Goal: Answer question/provide support

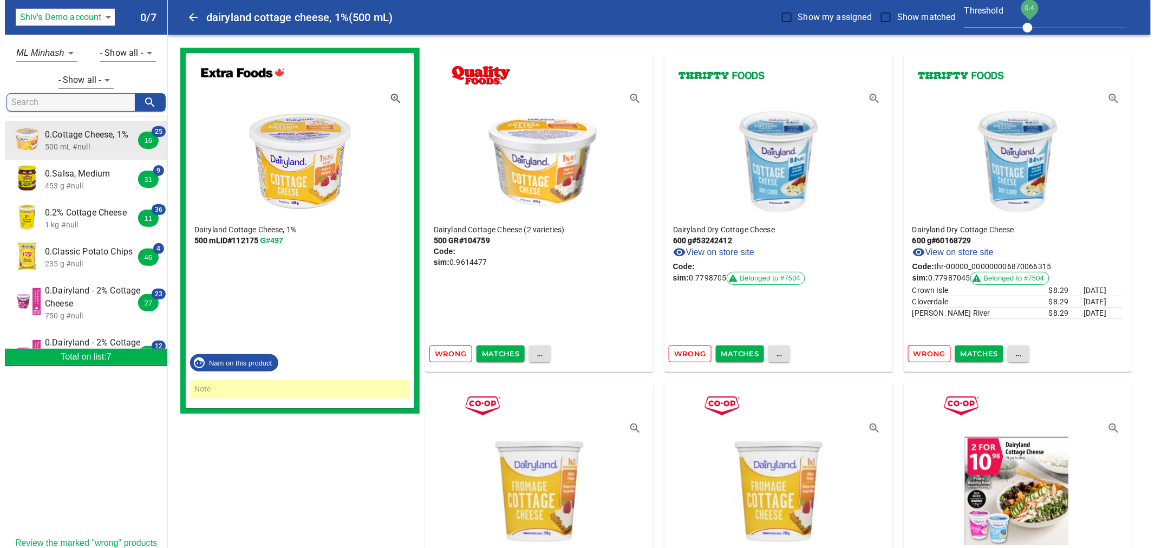
scroll to position [74, 0]
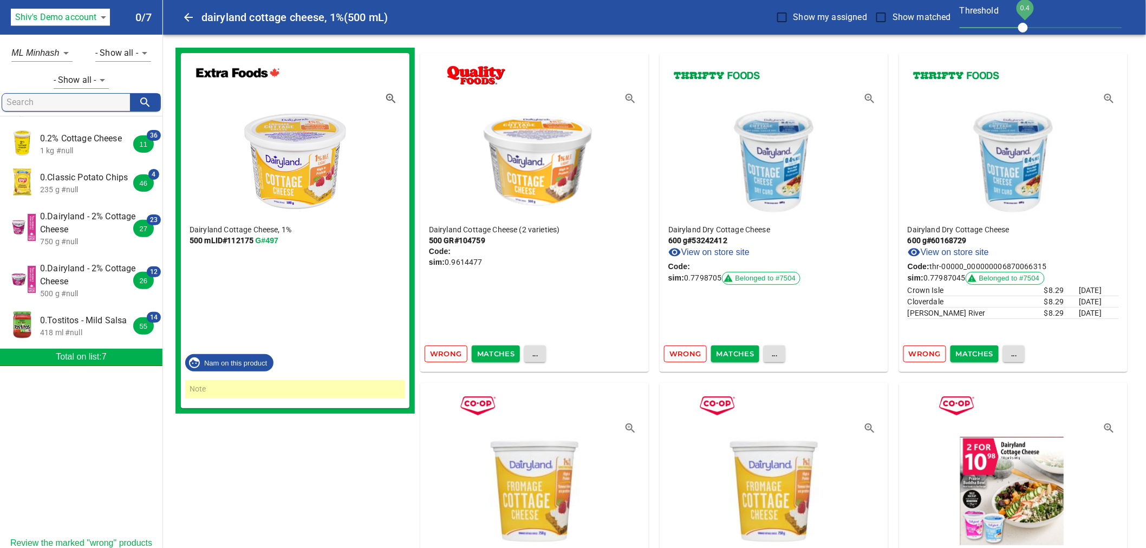
click at [107, 322] on span "0.Tostitos - Mild Salsa" at bounding box center [88, 320] width 96 height 13
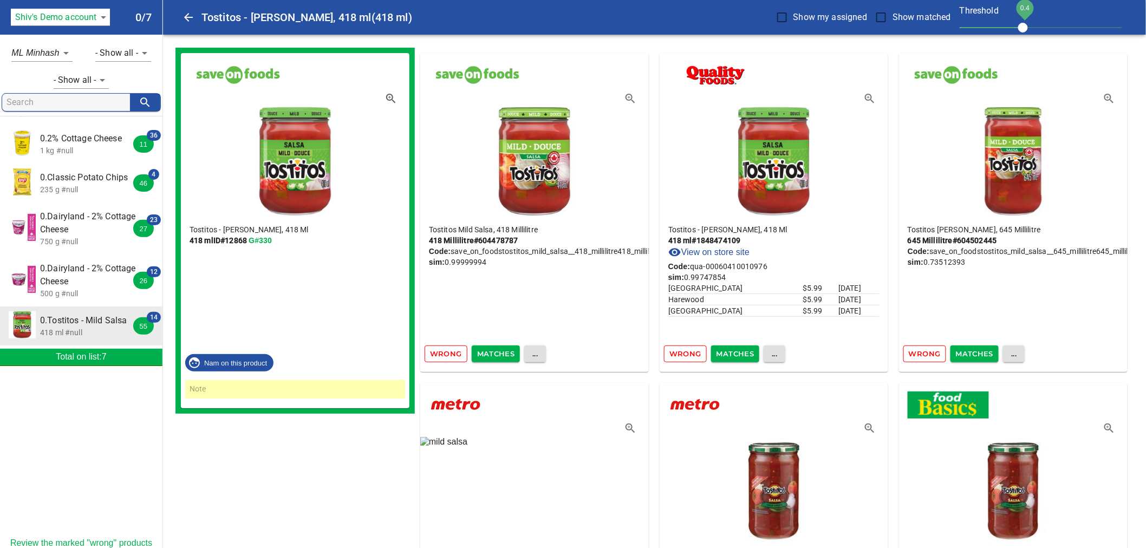
click at [505, 356] on span "Matches" at bounding box center [496, 354] width 38 height 12
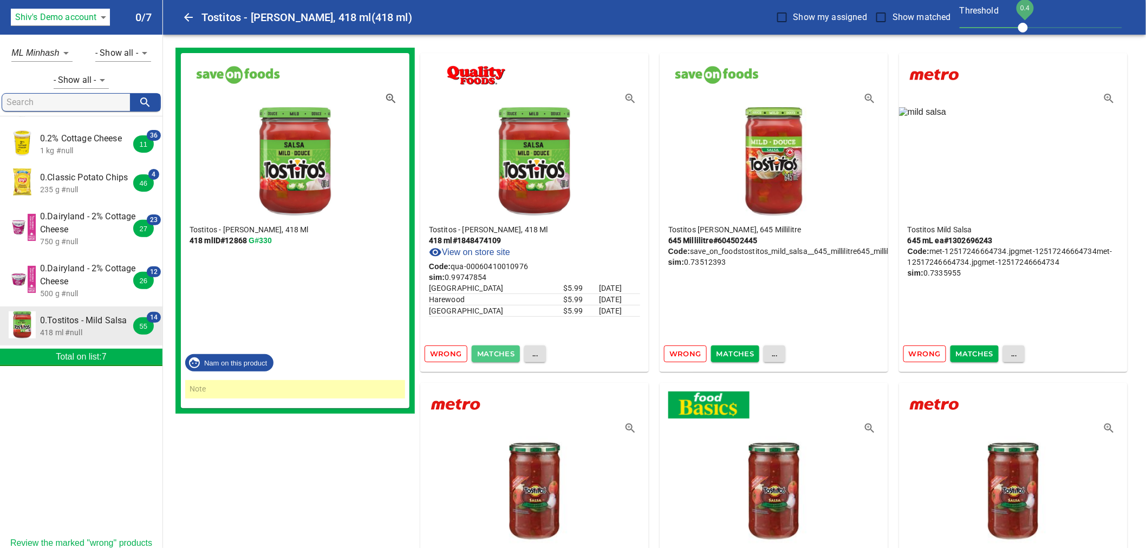
click at [505, 356] on span "Matches" at bounding box center [496, 354] width 38 height 12
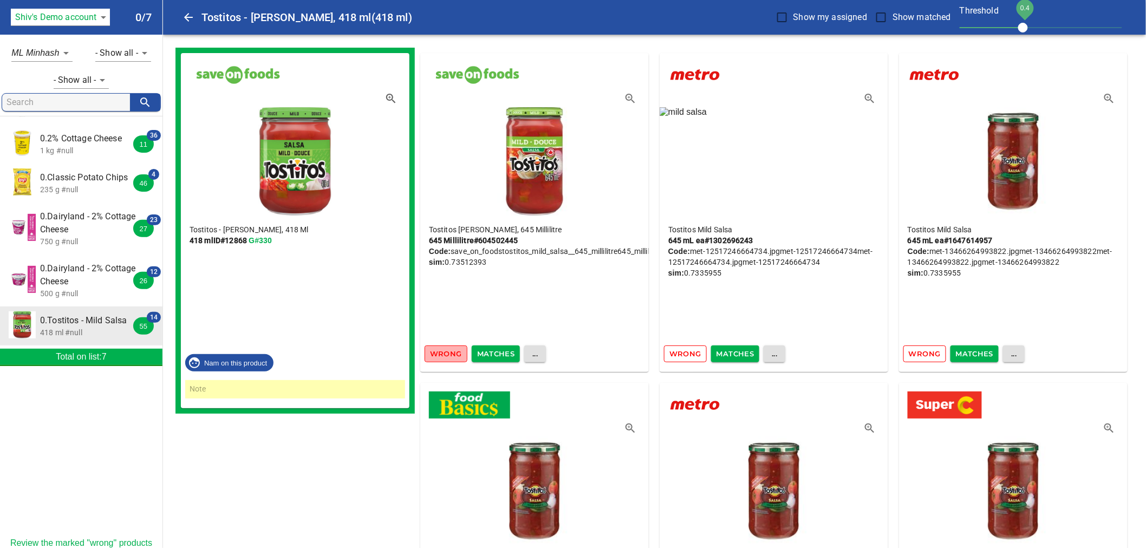
click at [453, 356] on span "Wrong" at bounding box center [446, 354] width 32 height 12
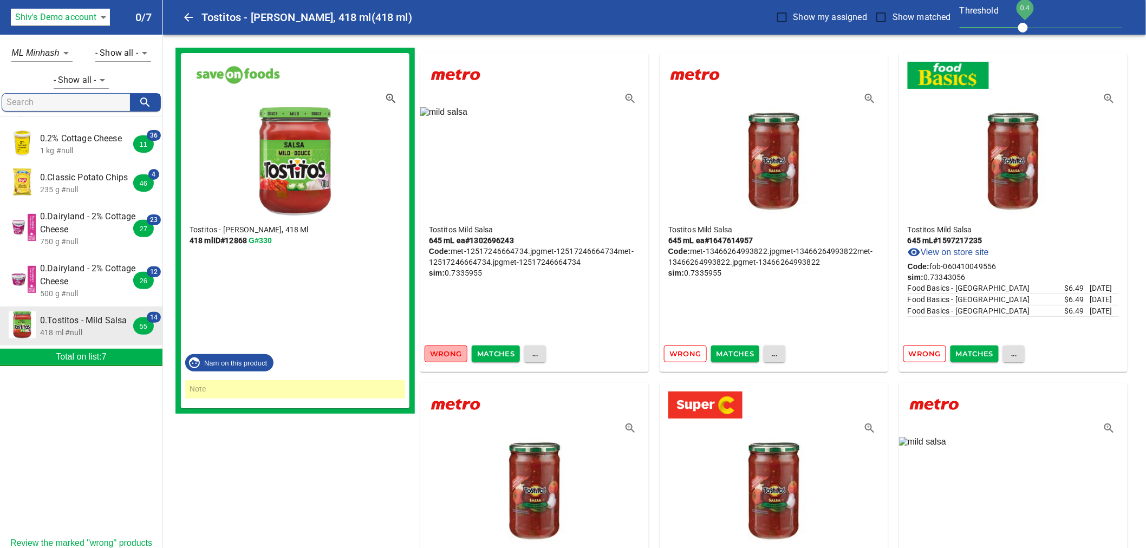
click at [453, 356] on span "Wrong" at bounding box center [446, 354] width 32 height 12
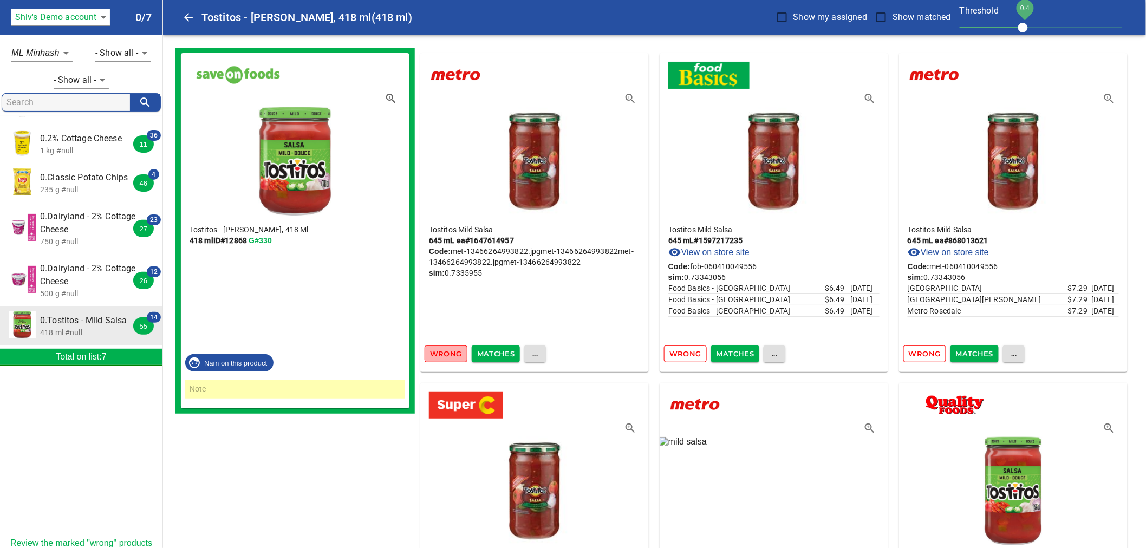
click at [452, 358] on span "Wrong" at bounding box center [446, 354] width 32 height 12
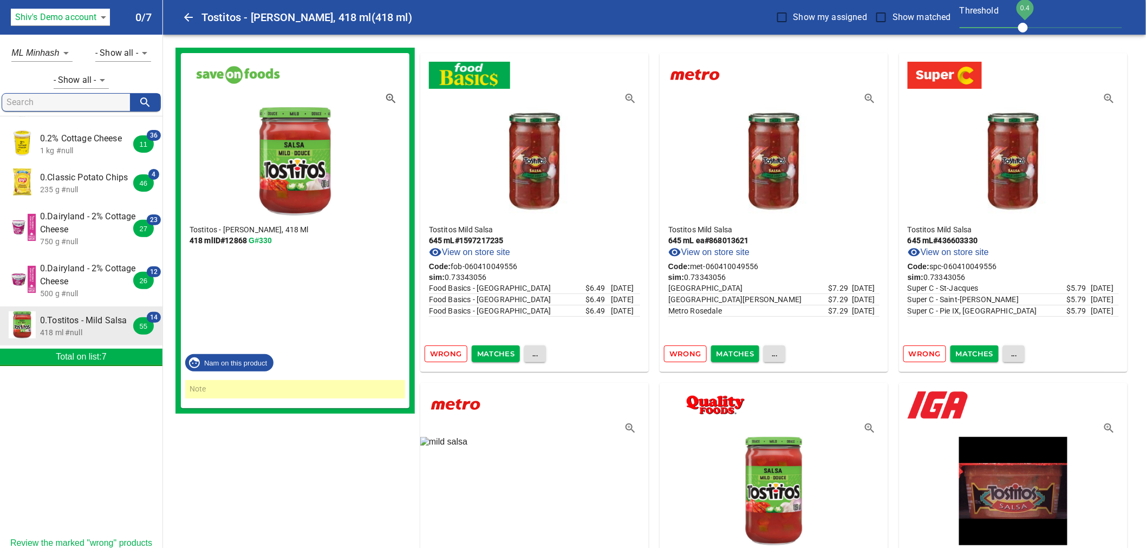
click at [452, 358] on span "Wrong" at bounding box center [446, 354] width 32 height 12
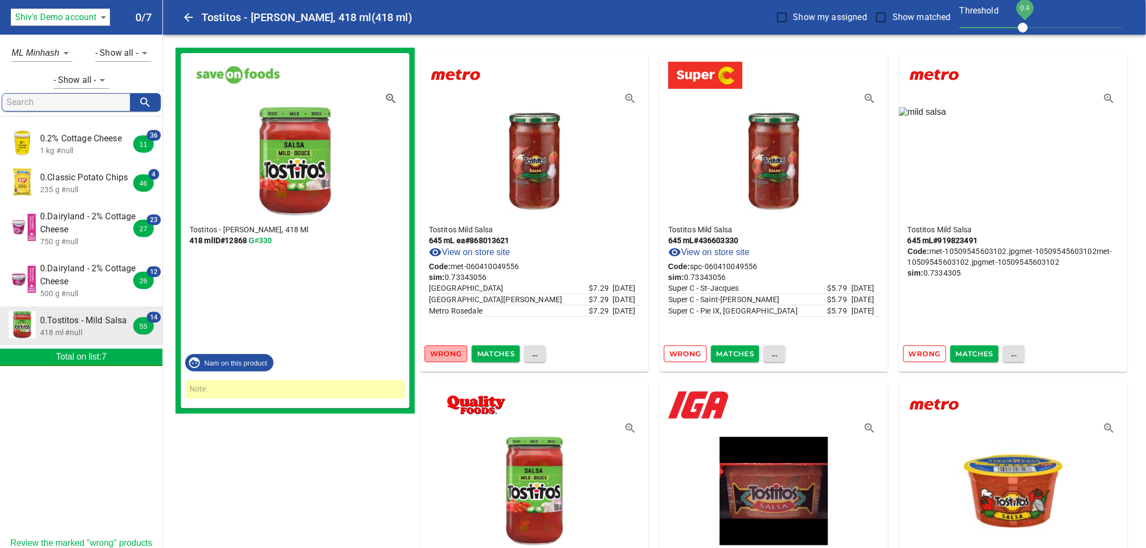
click at [452, 358] on span "Wrong" at bounding box center [446, 354] width 32 height 12
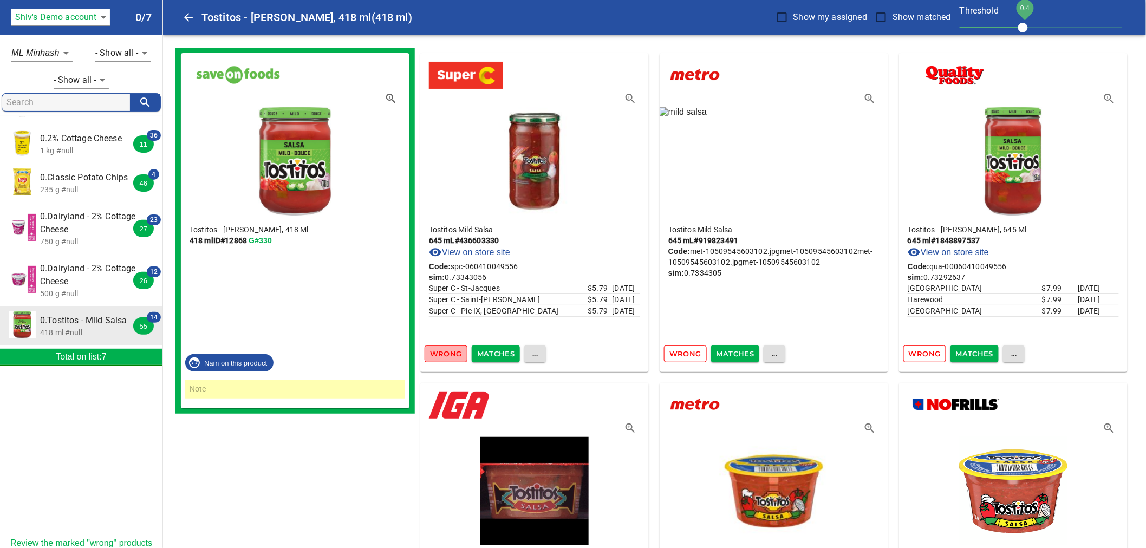
click at [452, 358] on span "Wrong" at bounding box center [446, 354] width 32 height 12
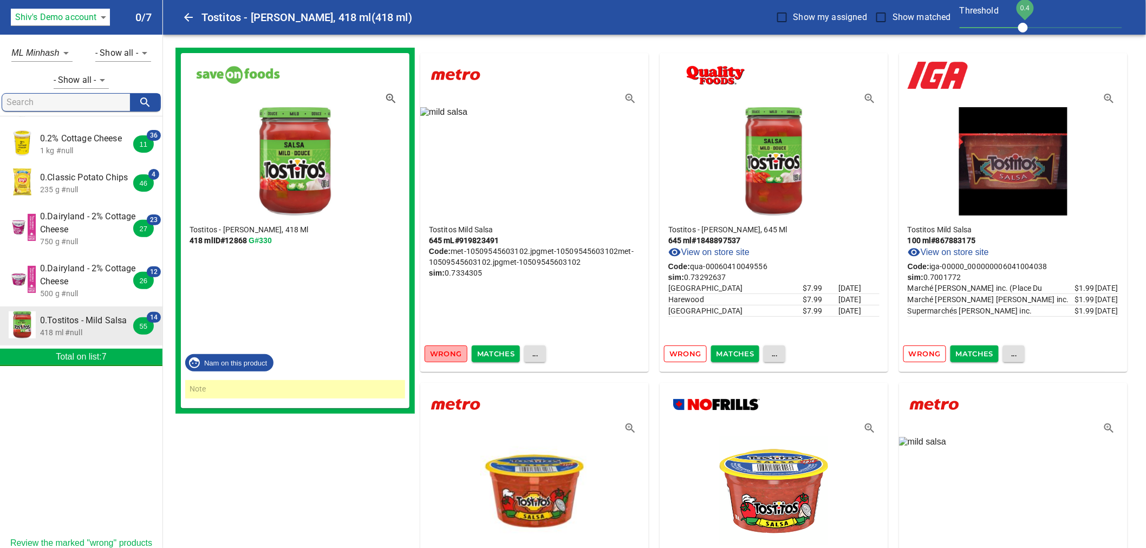
click at [452, 358] on span "Wrong" at bounding box center [446, 354] width 32 height 12
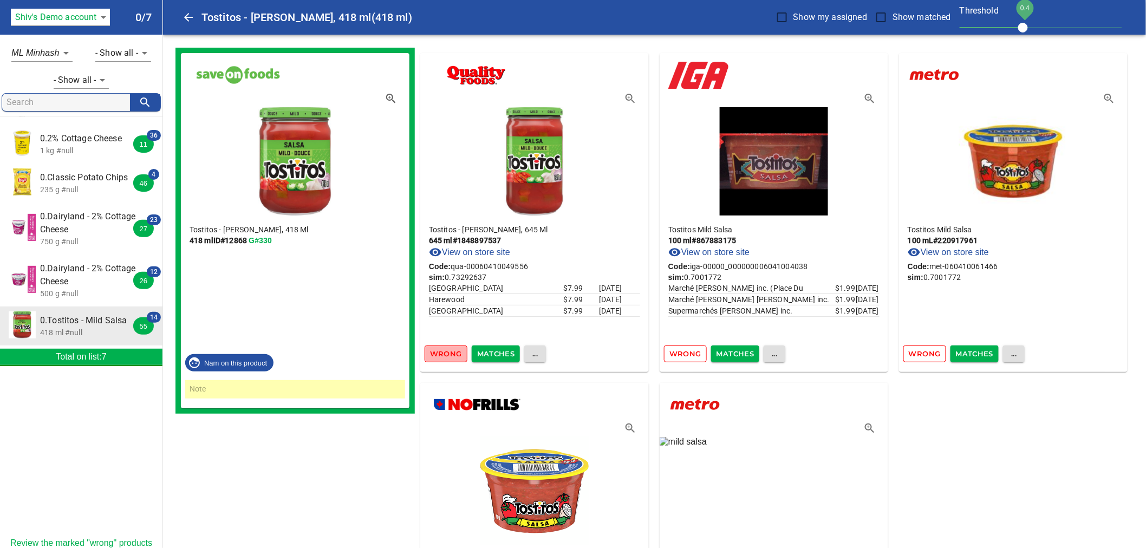
click at [452, 358] on span "Wrong" at bounding box center [446, 354] width 32 height 12
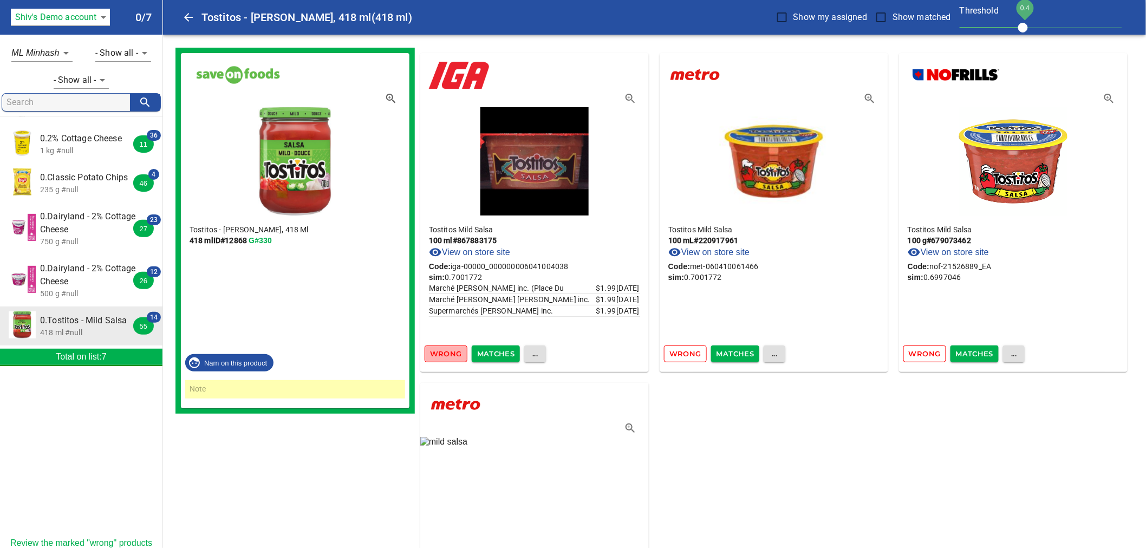
click at [452, 358] on span "Wrong" at bounding box center [446, 354] width 32 height 12
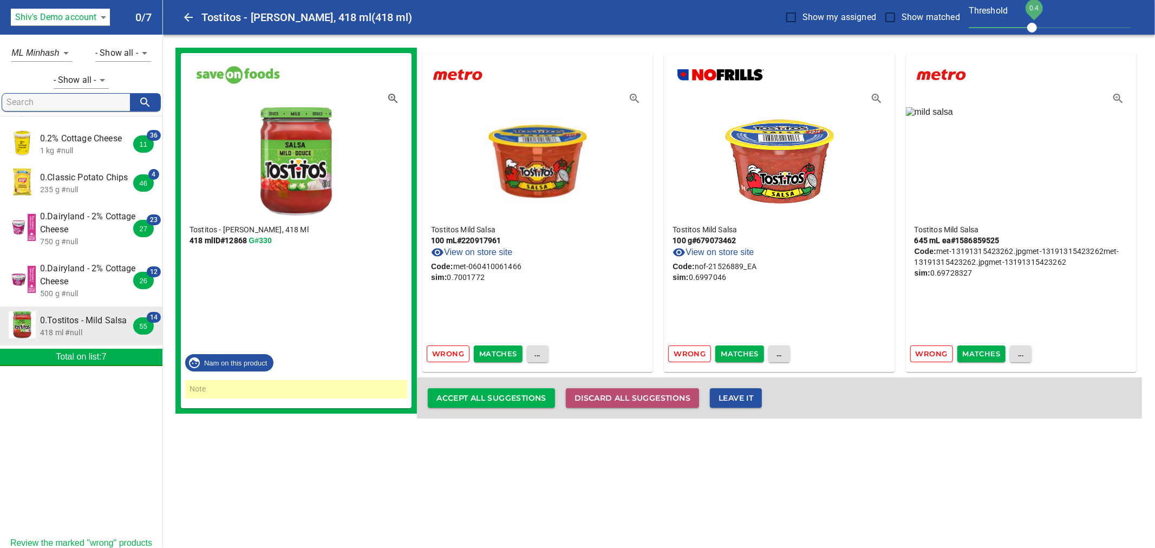
click at [652, 403] on span "Discard all suggestions" at bounding box center [632, 398] width 116 height 14
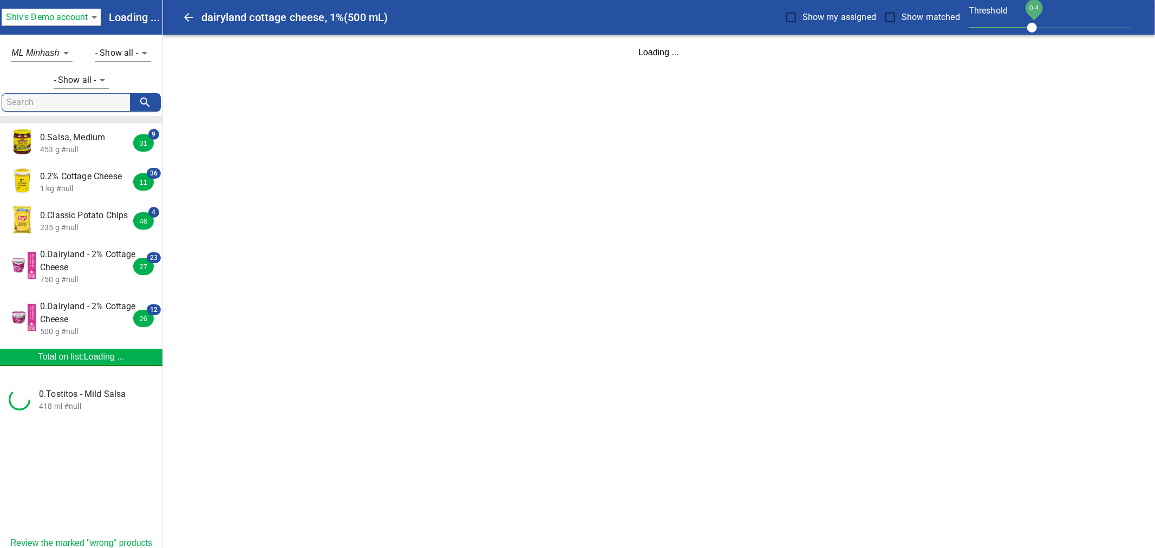
scroll to position [35, 0]
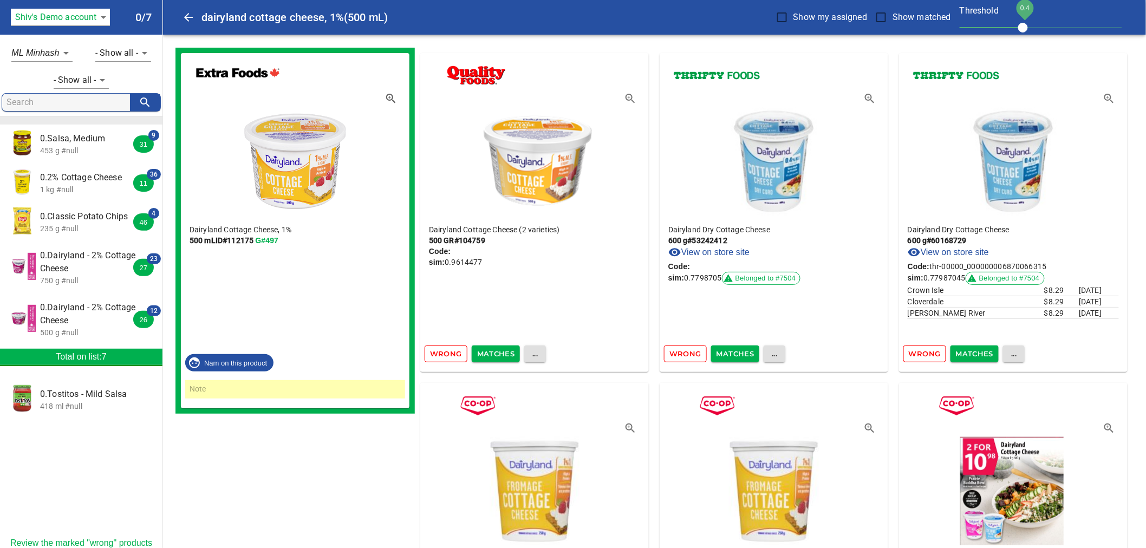
click at [683, 354] on span "Wrong" at bounding box center [685, 354] width 32 height 12
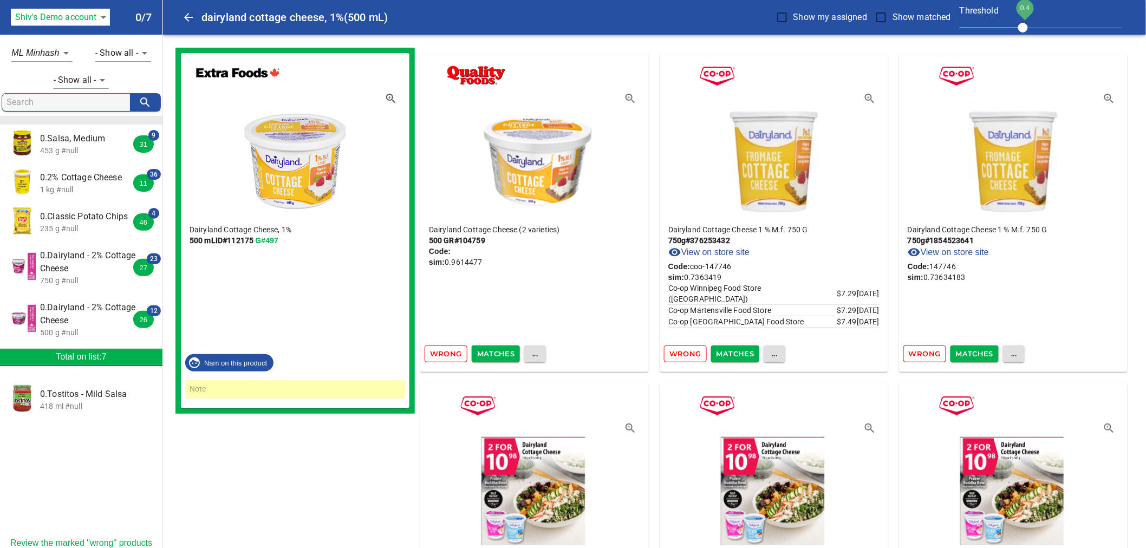
click at [505, 359] on span "Matches" at bounding box center [496, 354] width 38 height 12
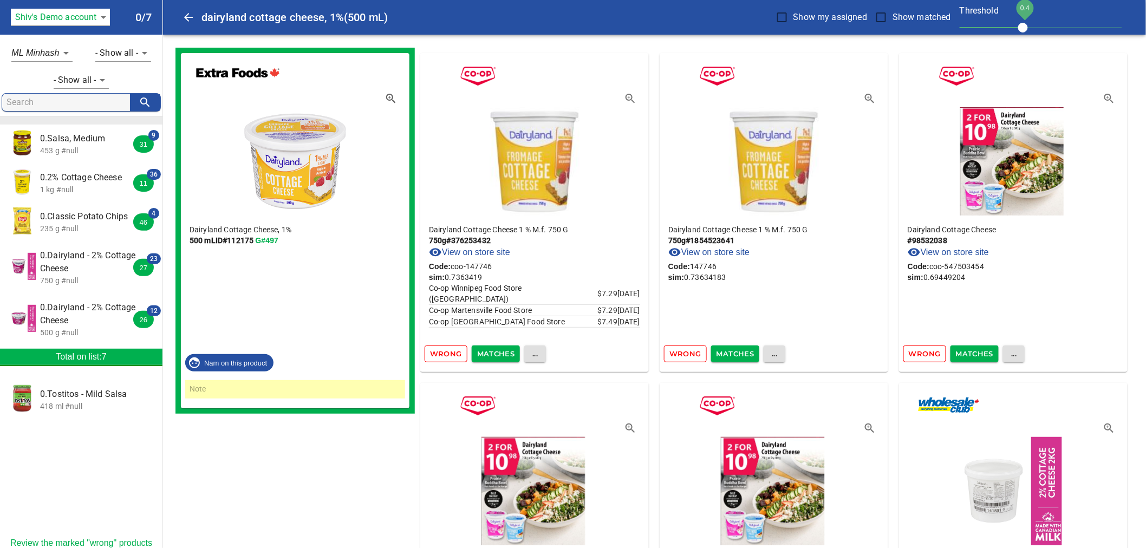
click at [60, 136] on span "0.Salsa, Medium" at bounding box center [88, 138] width 96 height 13
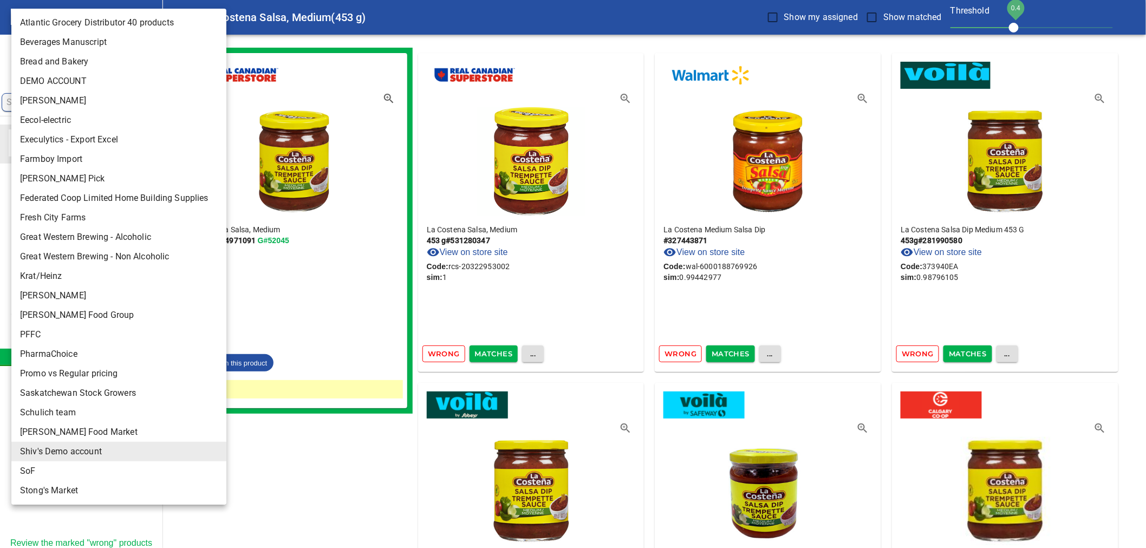
click at [95, 14] on body "tspan { white-space: pre; } La [PERSON_NAME], Medium (453 g) Show my assigned S…" at bounding box center [573, 545] width 1146 height 1091
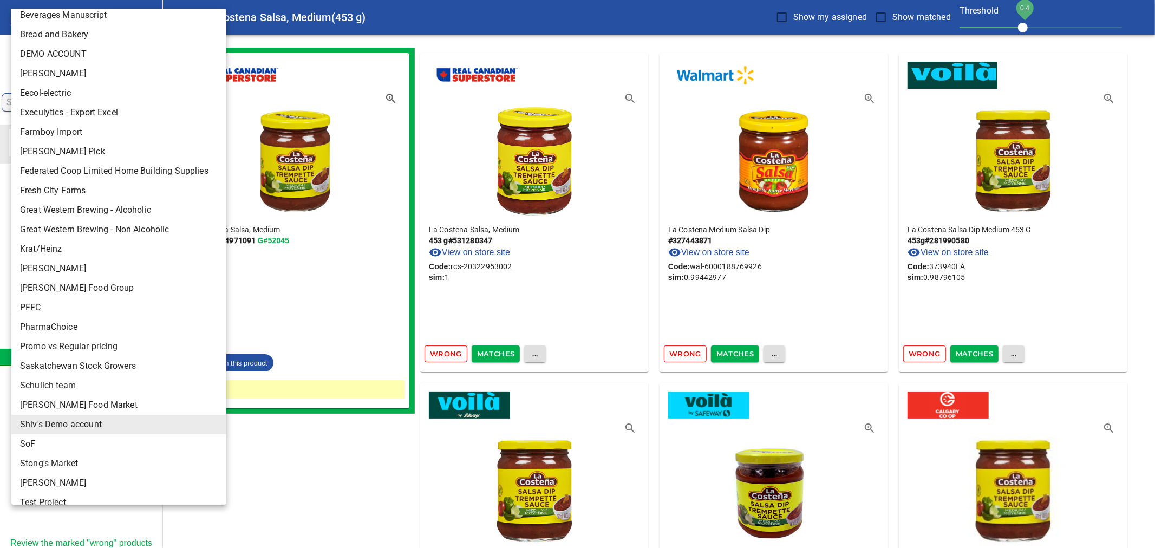
scroll to position [38, 0]
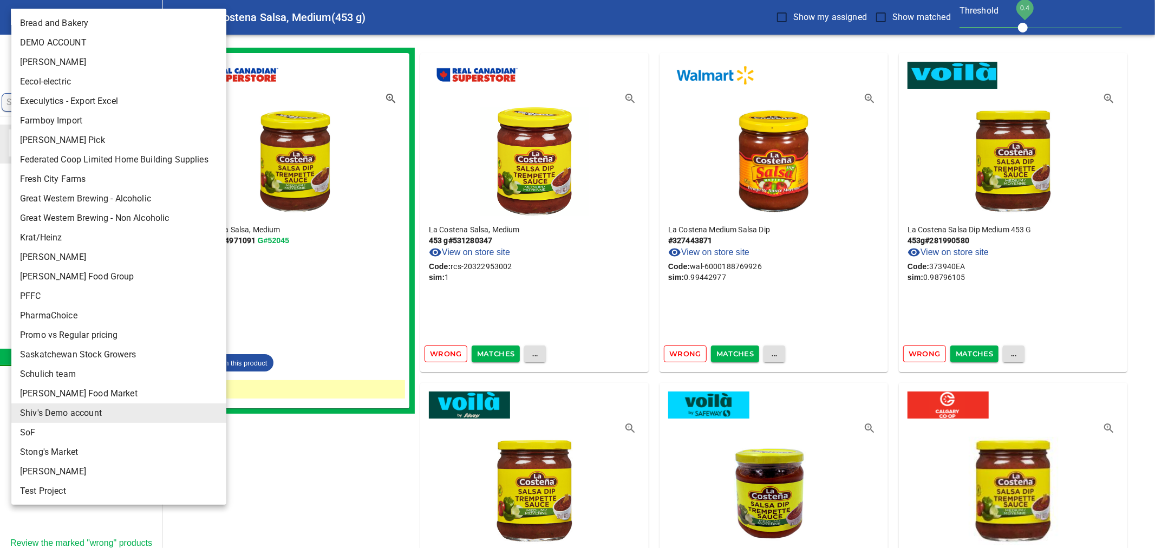
click at [58, 469] on li "[PERSON_NAME]" at bounding box center [123, 471] width 224 height 19
type input "124"
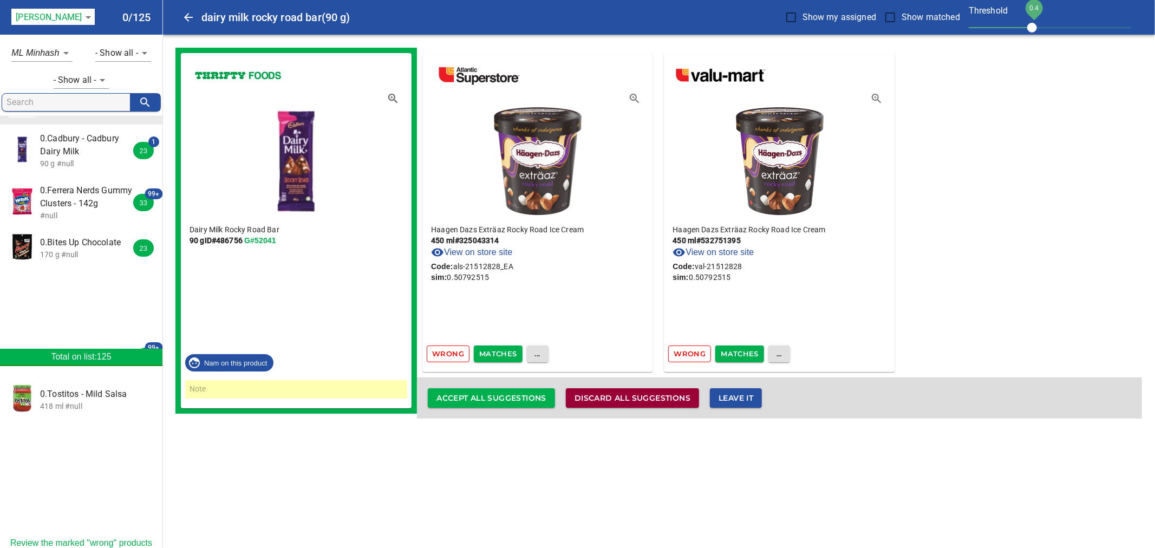
click at [632, 397] on span "Discard all suggestions" at bounding box center [632, 398] width 116 height 14
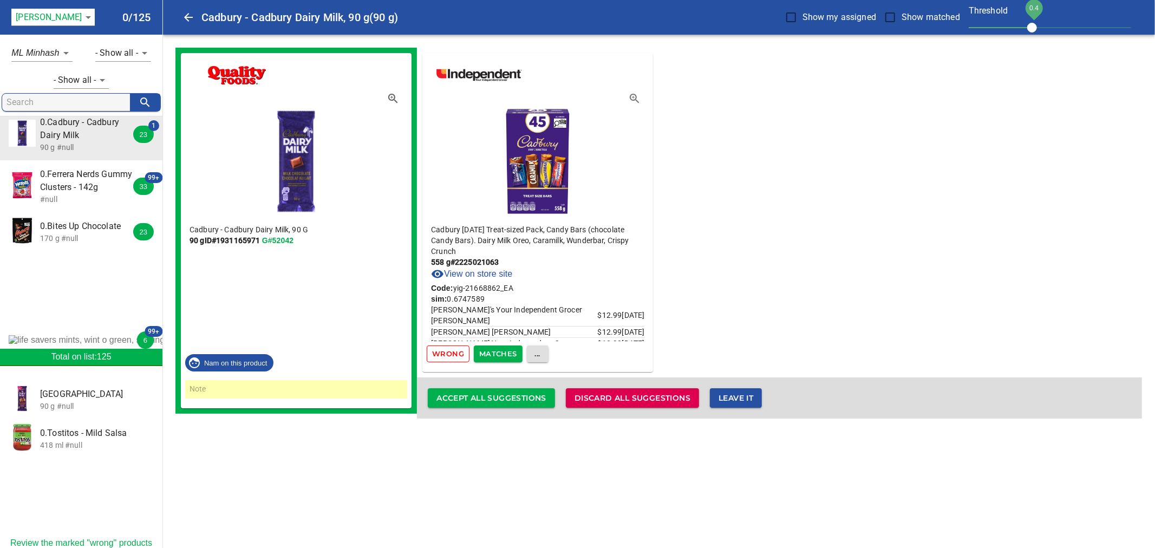
scroll to position [0, 0]
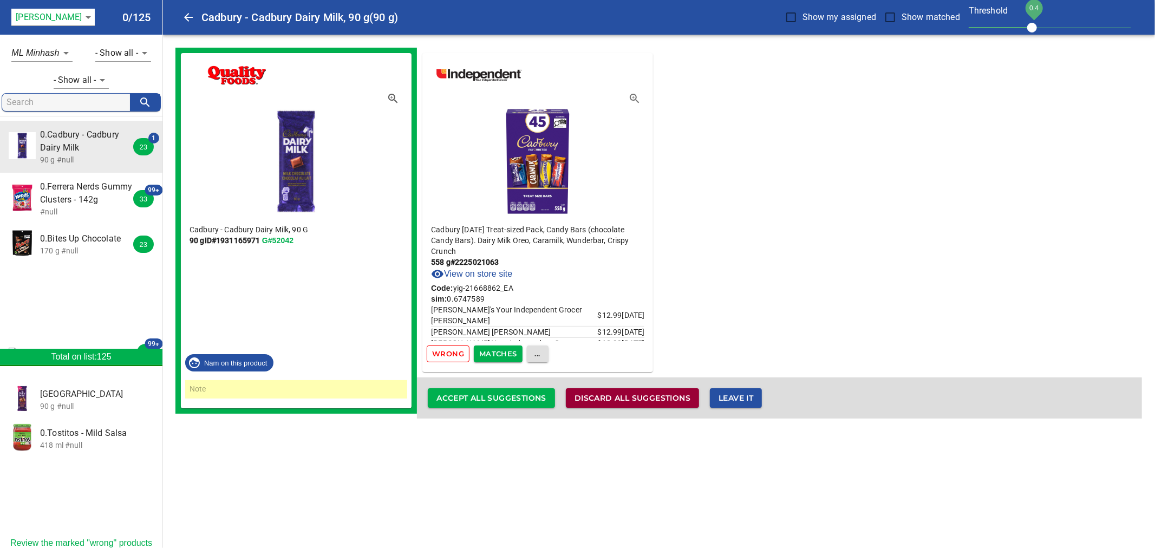
click at [641, 400] on span "Discard all suggestions" at bounding box center [632, 398] width 116 height 14
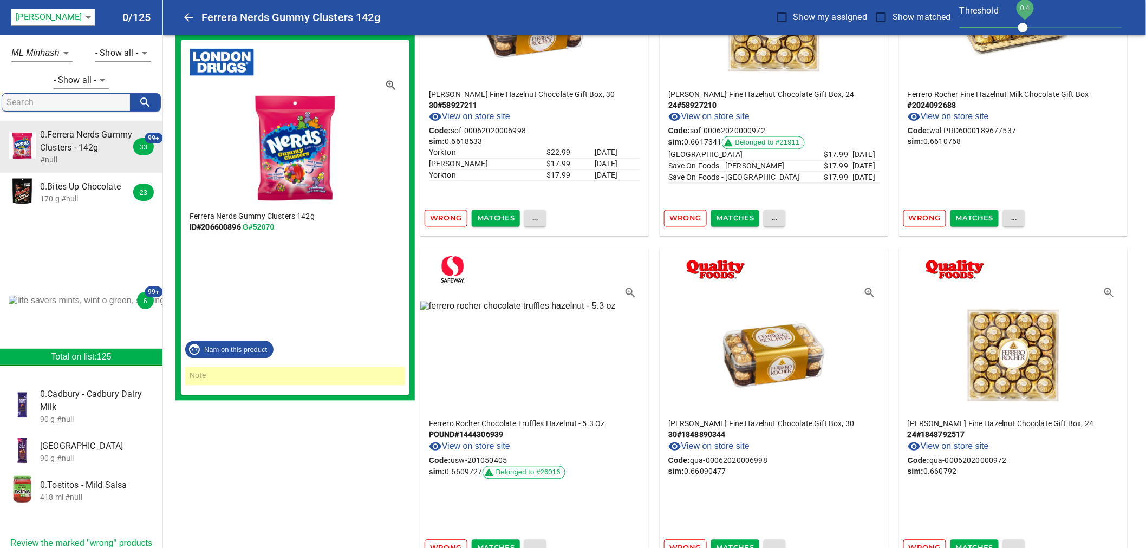
scroll to position [18001, 0]
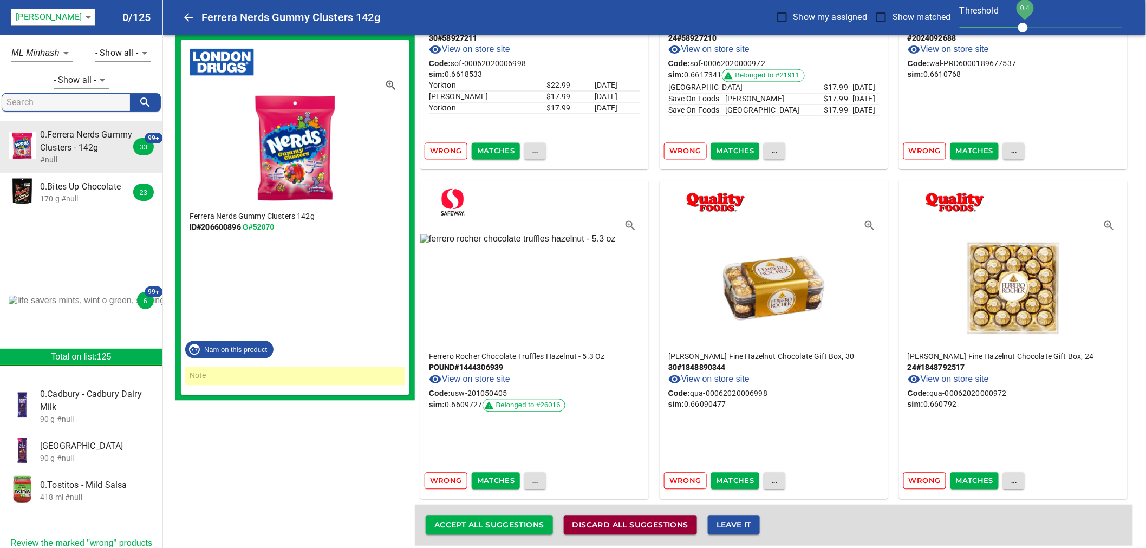
click at [675, 519] on span "Discard all suggestions" at bounding box center [630, 526] width 116 height 14
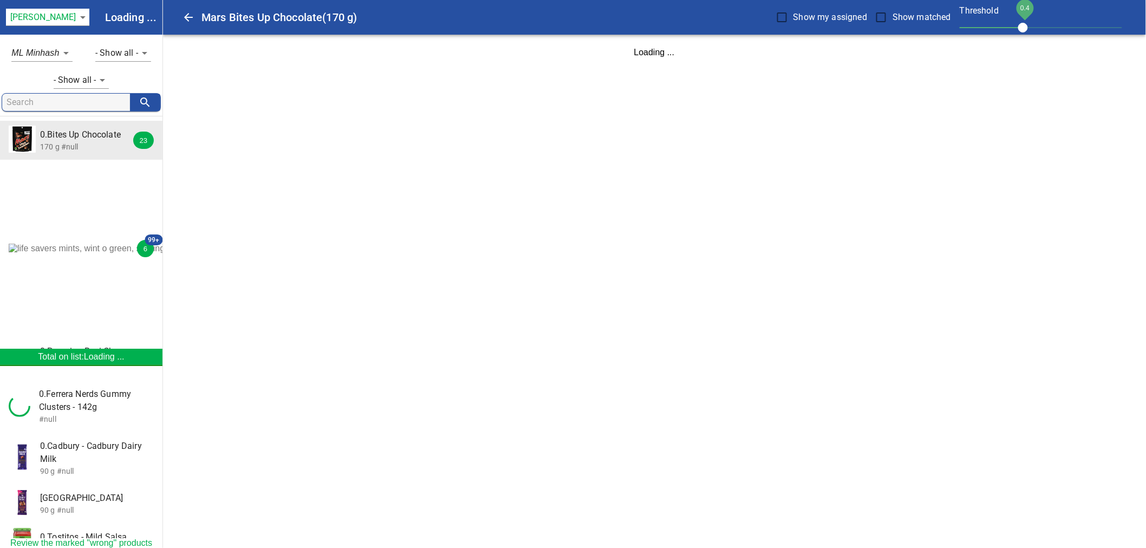
scroll to position [0, 0]
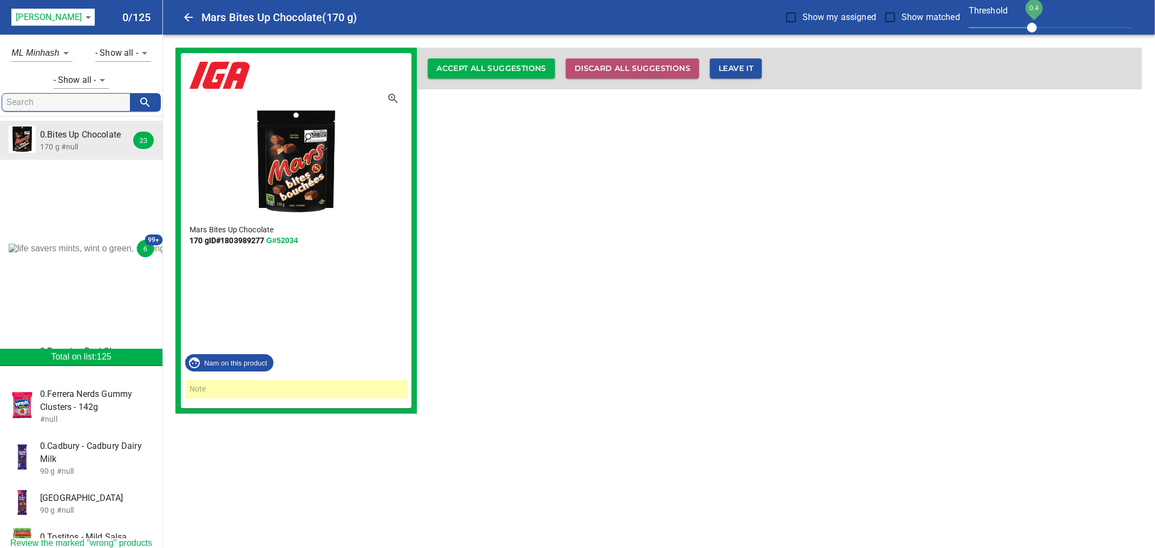
click at [638, 69] on span "Discard all suggestions" at bounding box center [632, 69] width 116 height 14
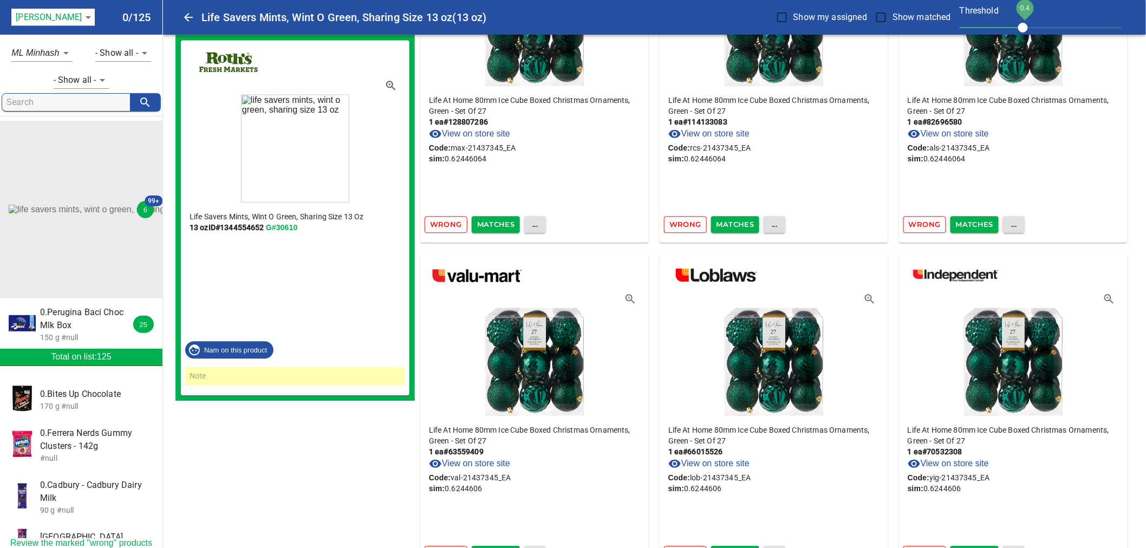
scroll to position [11412, 0]
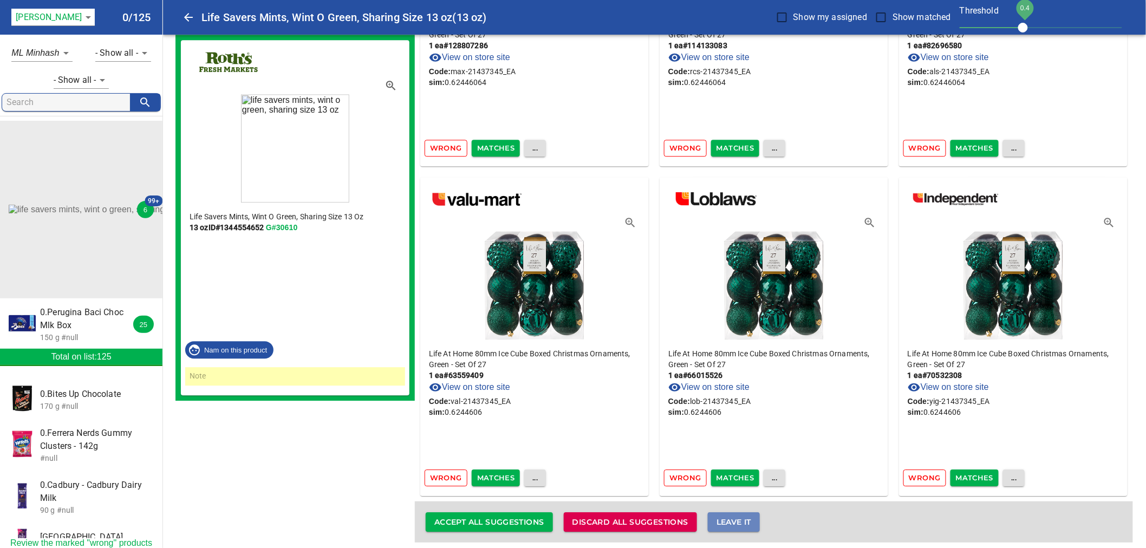
click at [748, 517] on span "Leave it" at bounding box center [733, 522] width 35 height 14
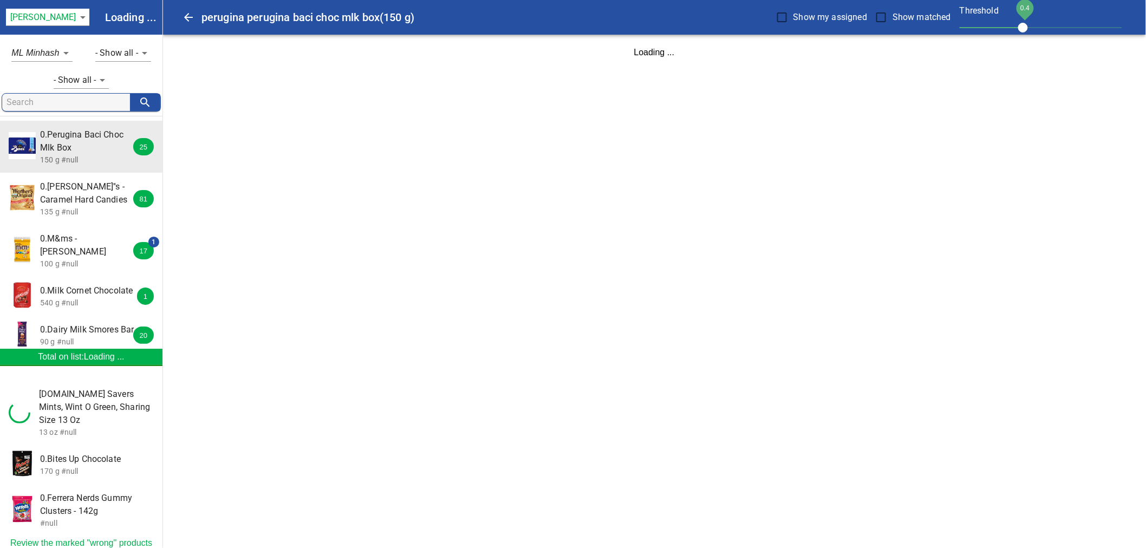
scroll to position [0, 0]
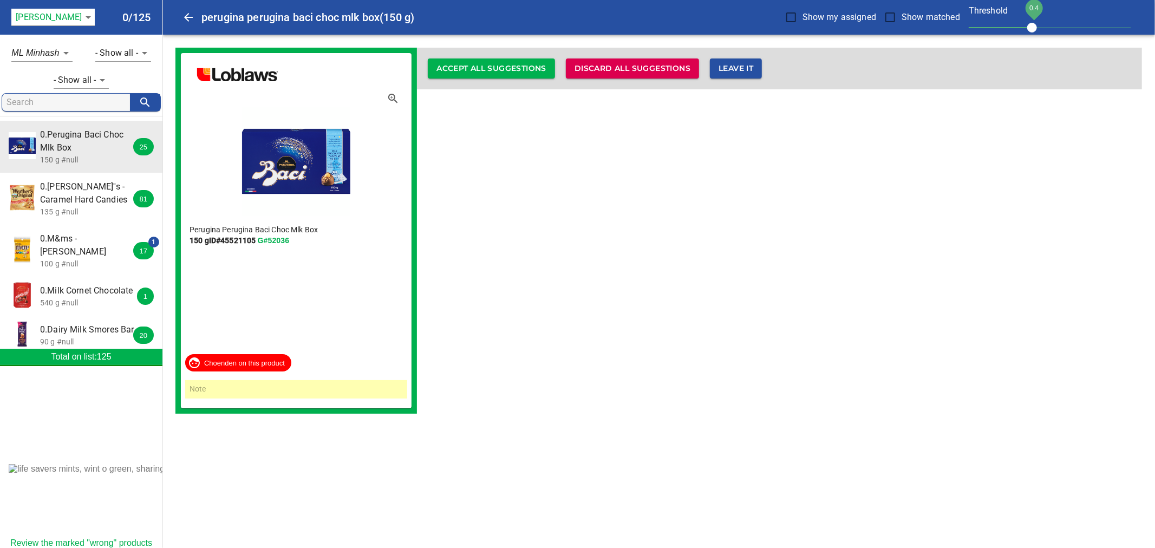
click at [741, 76] on button "Leave it" at bounding box center [736, 68] width 52 height 20
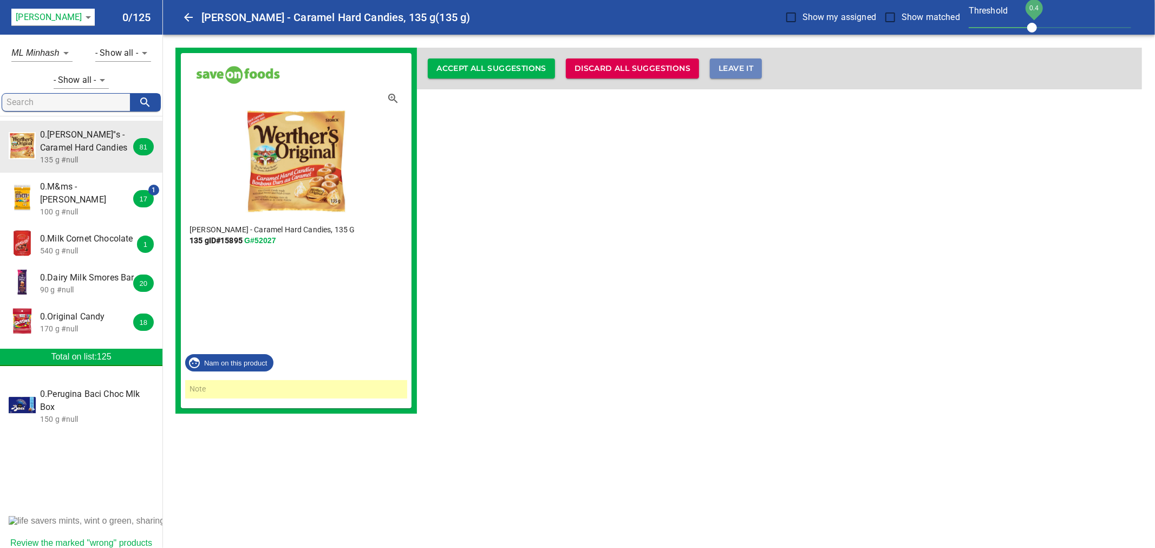
click at [753, 66] on span "Leave it" at bounding box center [735, 69] width 35 height 14
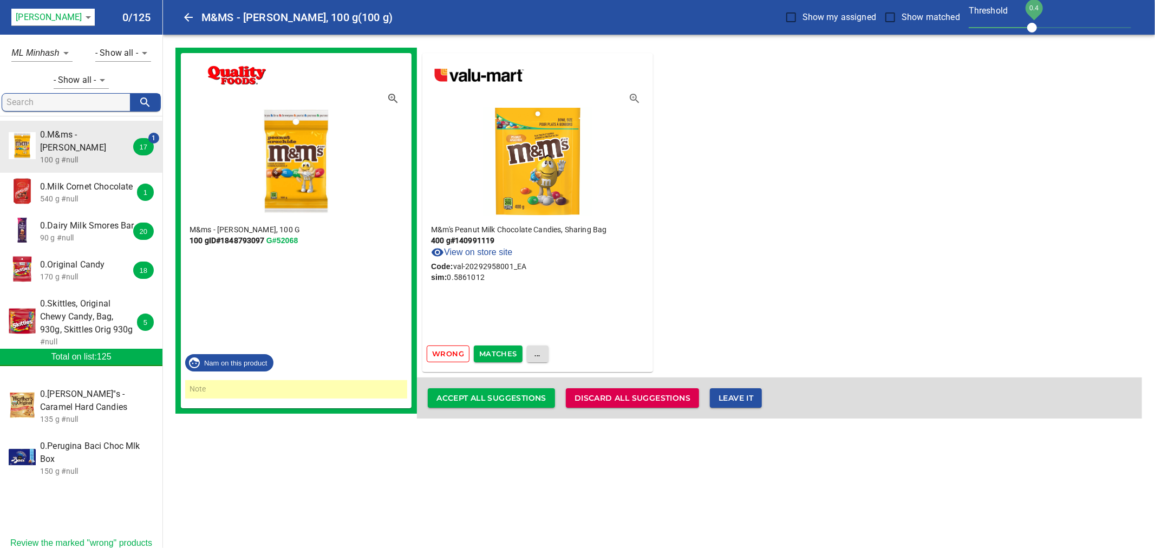
click at [753, 395] on span "Leave it" at bounding box center [735, 398] width 35 height 14
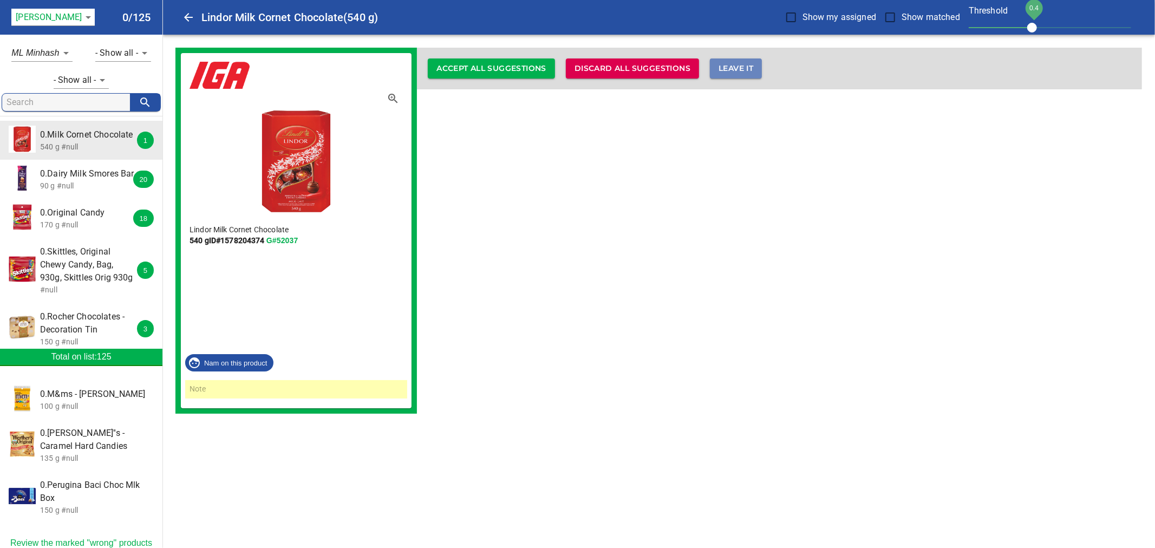
click at [743, 71] on span "Leave it" at bounding box center [735, 69] width 35 height 14
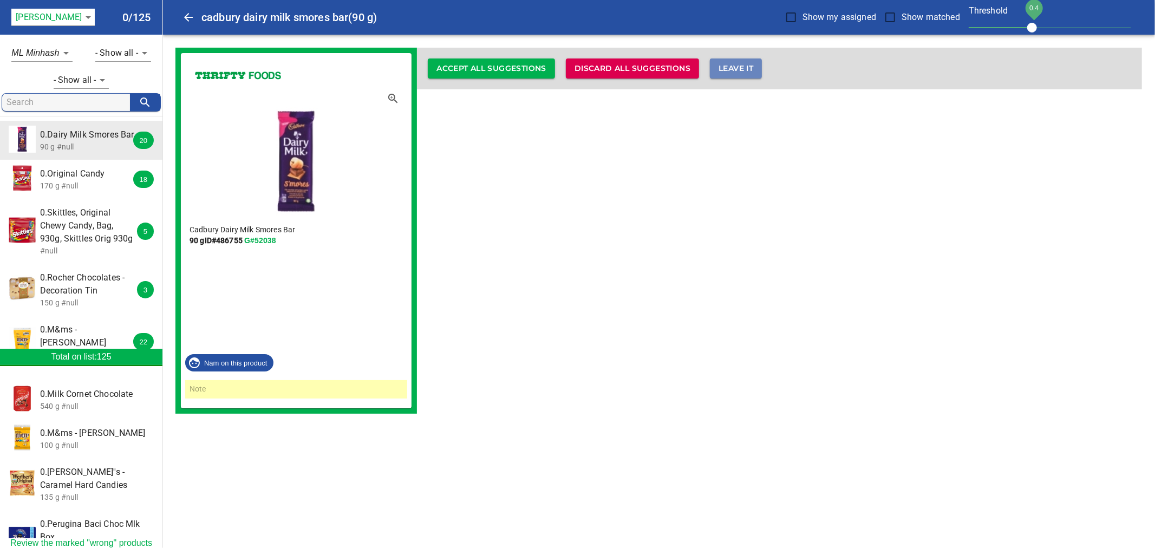
click at [743, 71] on span "Leave it" at bounding box center [735, 69] width 35 height 14
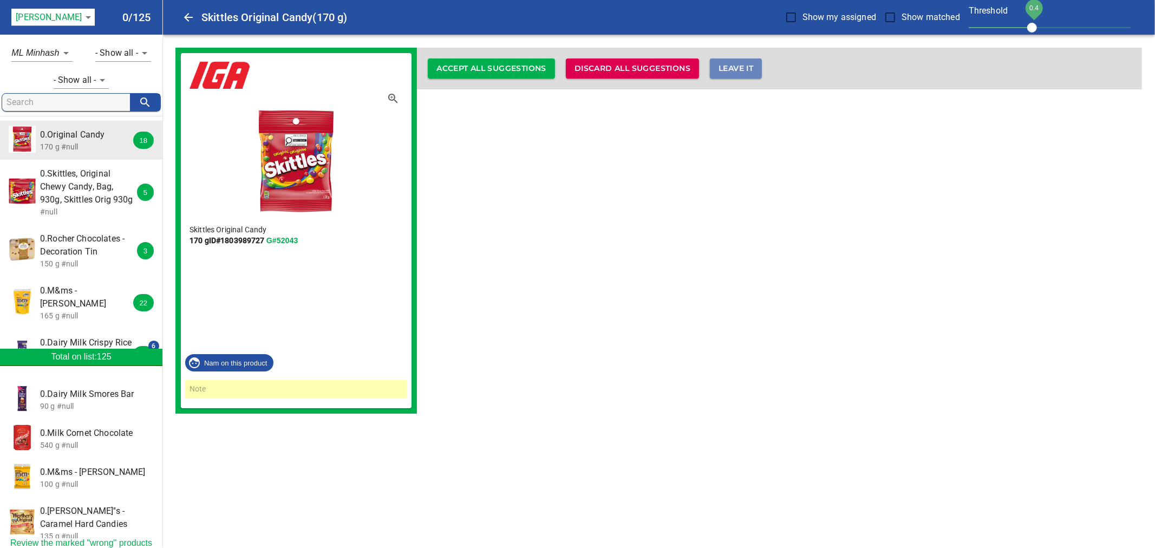
click at [743, 71] on span "Leave it" at bounding box center [735, 69] width 35 height 14
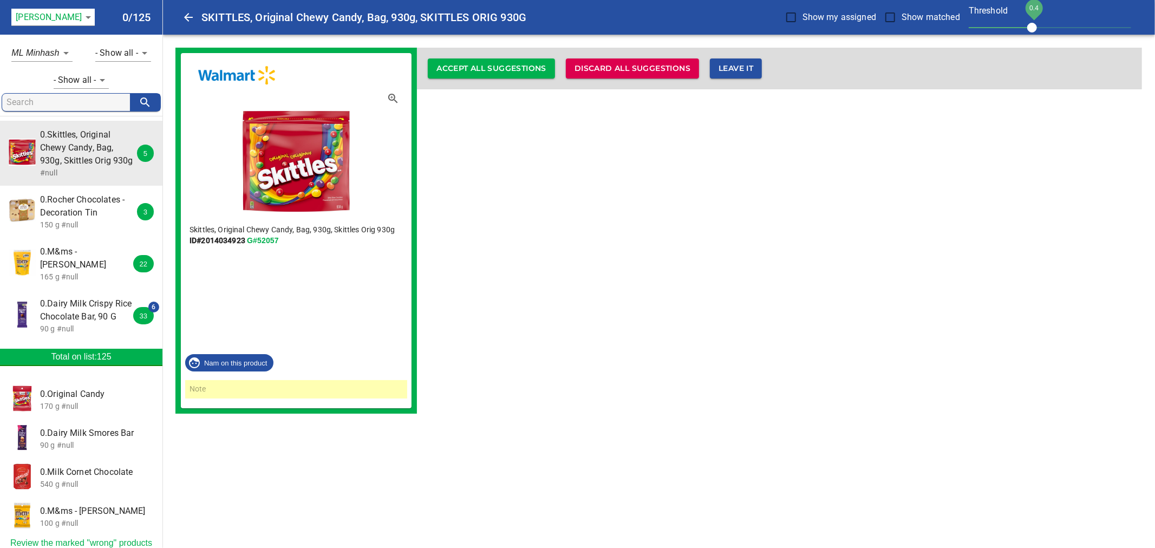
click at [743, 71] on span "Leave it" at bounding box center [735, 69] width 35 height 14
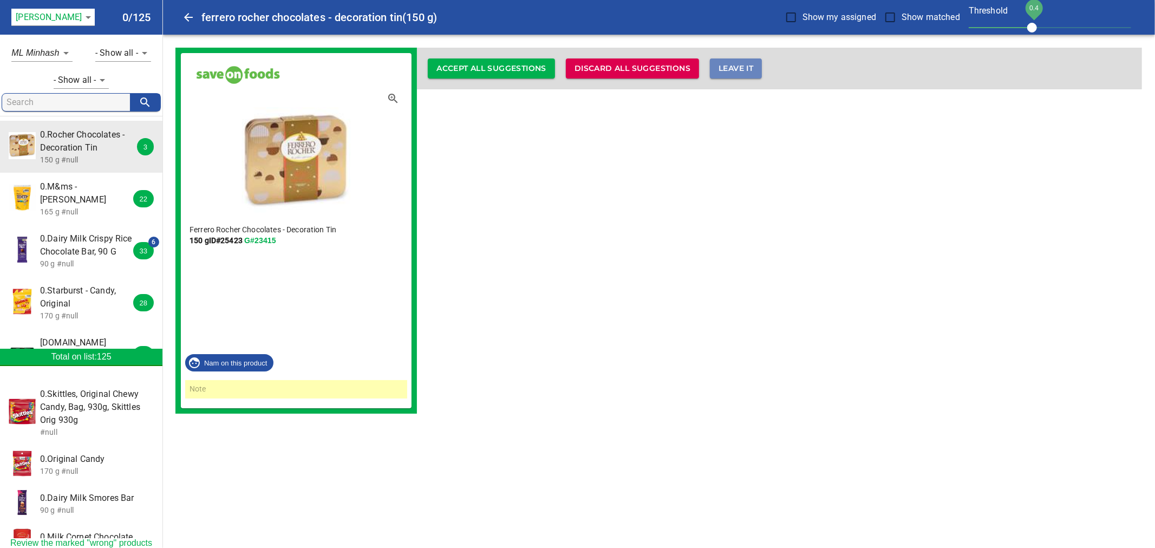
click at [743, 71] on span "Leave it" at bounding box center [735, 69] width 35 height 14
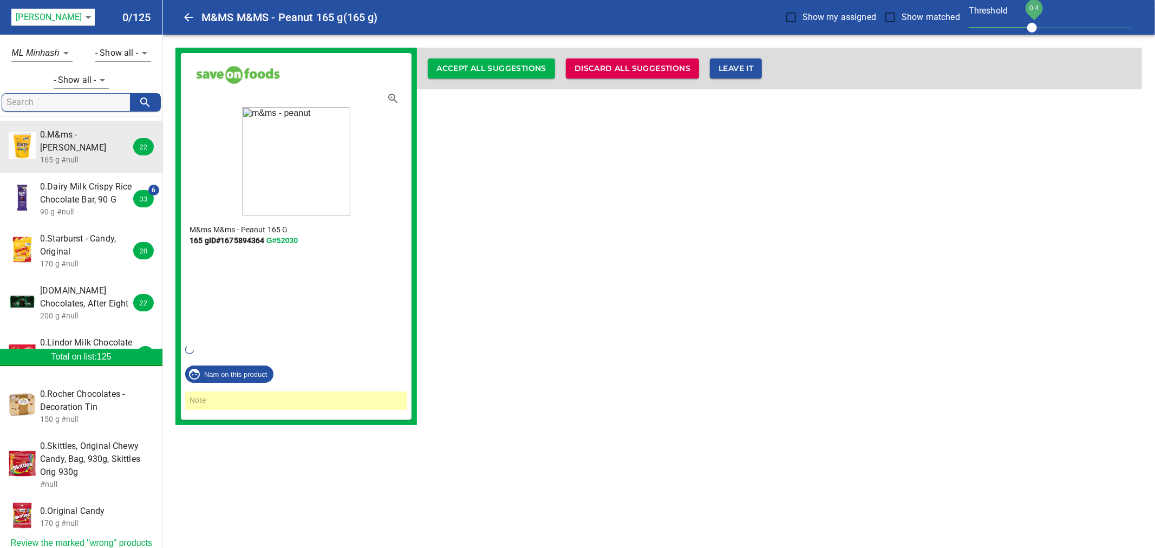
click at [743, 71] on span "Leave it" at bounding box center [735, 69] width 35 height 14
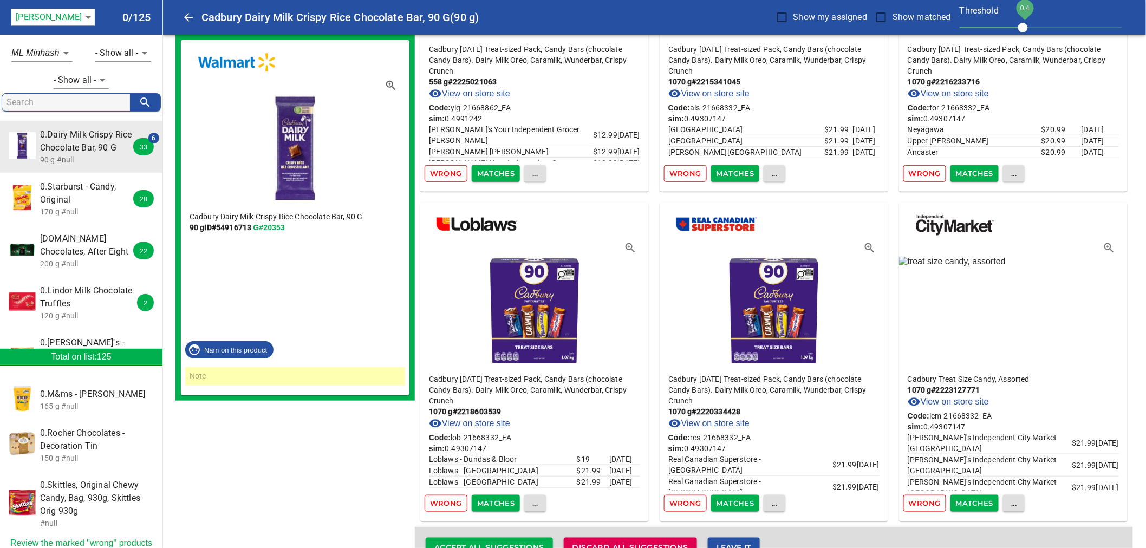
scroll to position [213, 0]
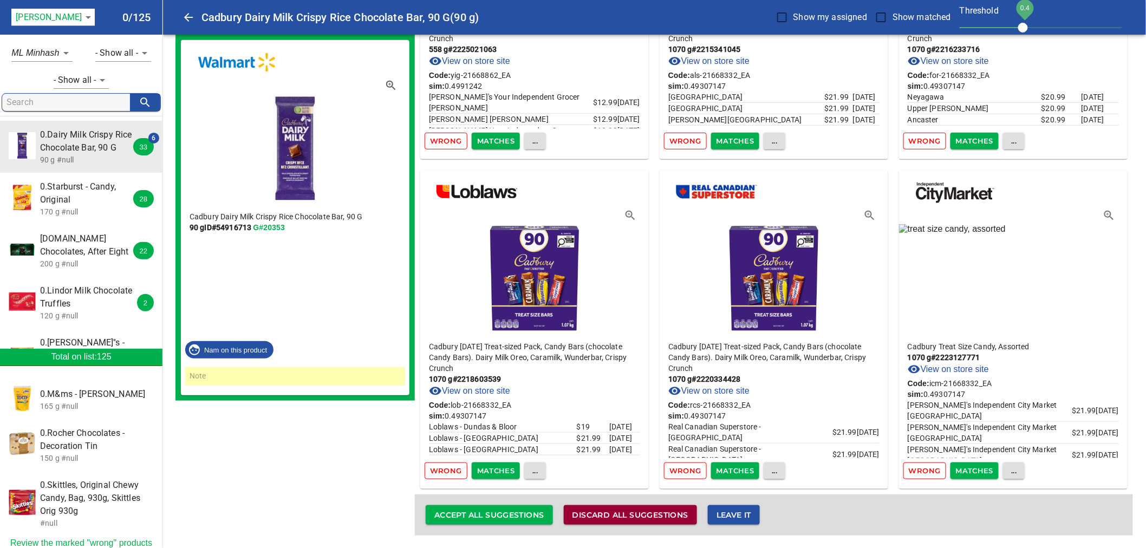
click at [643, 514] on span "Discard all suggestions" at bounding box center [630, 515] width 116 height 14
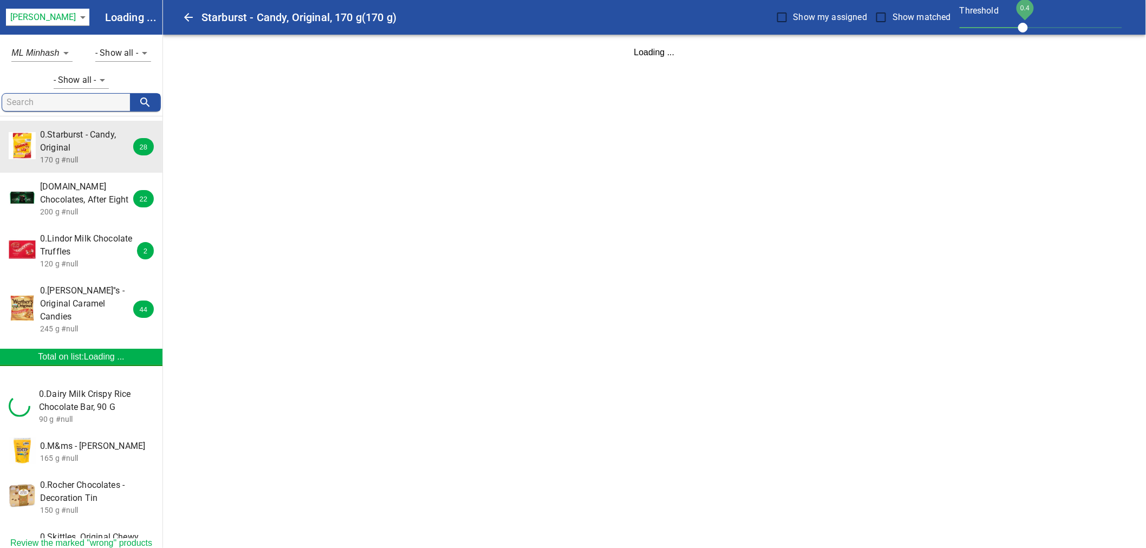
scroll to position [0, 0]
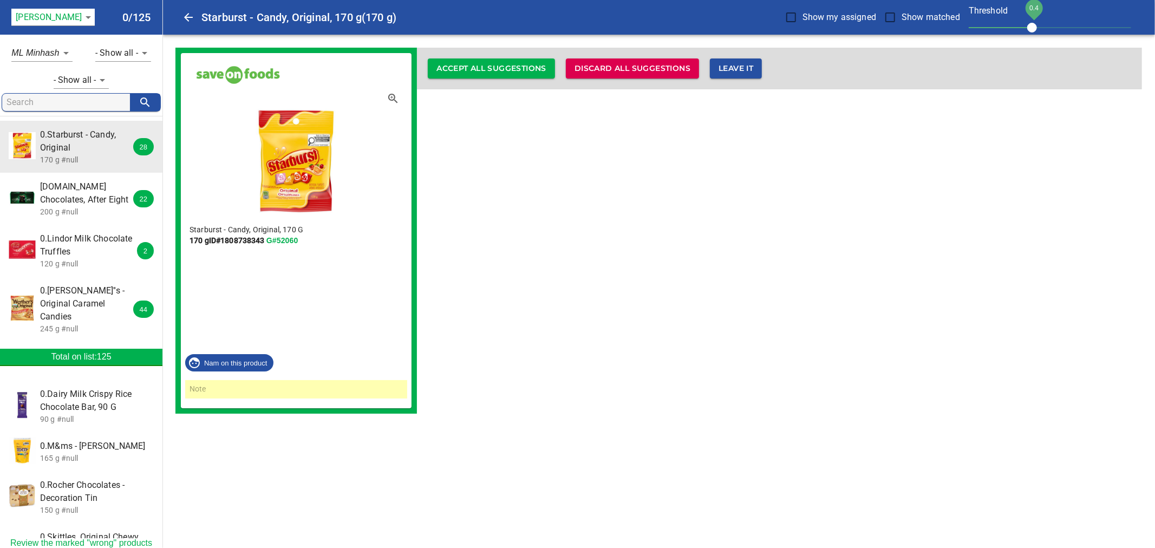
click at [743, 62] on span "Leave it" at bounding box center [735, 69] width 35 height 14
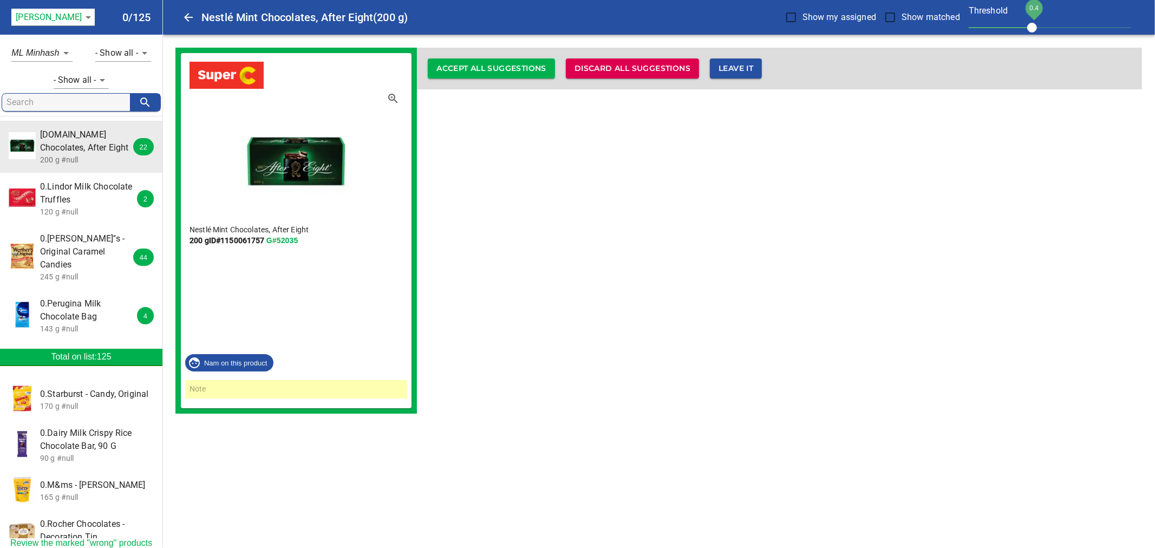
click at [745, 64] on span "Leave it" at bounding box center [735, 69] width 35 height 14
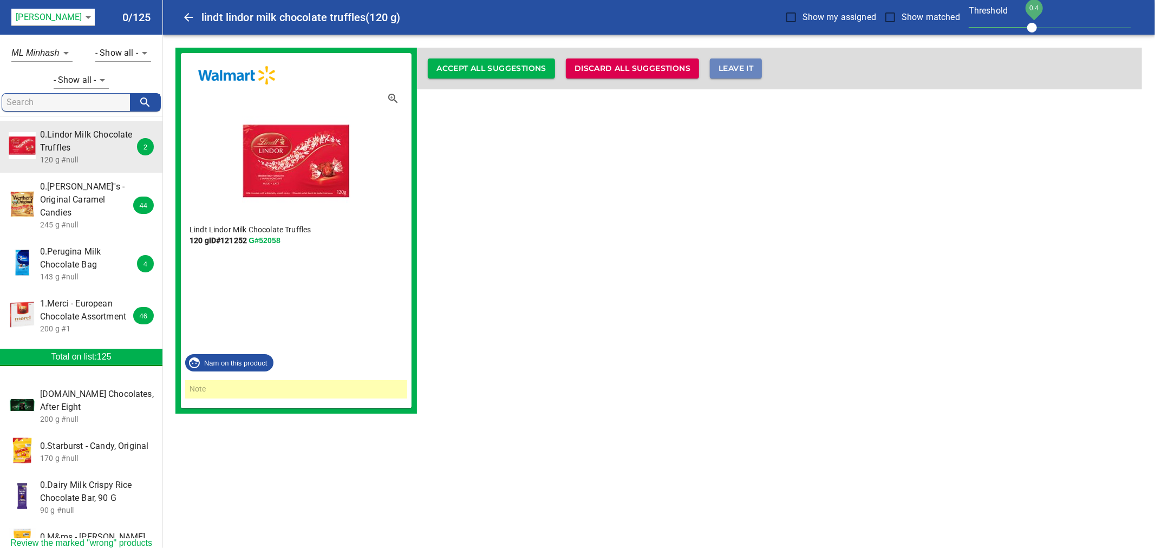
click at [745, 65] on span "Leave it" at bounding box center [735, 69] width 35 height 14
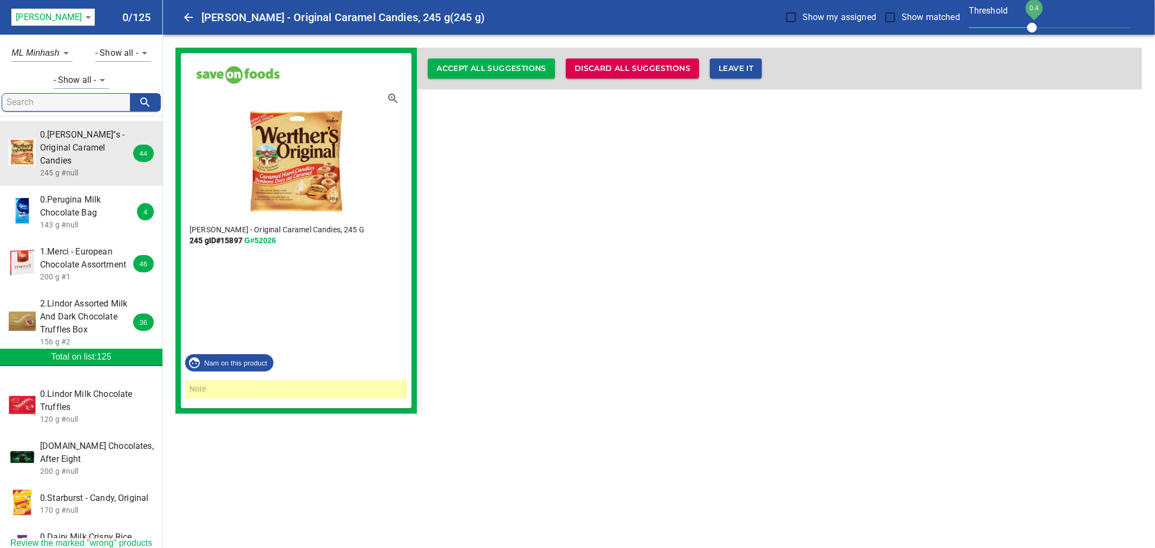
click at [745, 65] on span "Leave it" at bounding box center [735, 69] width 35 height 14
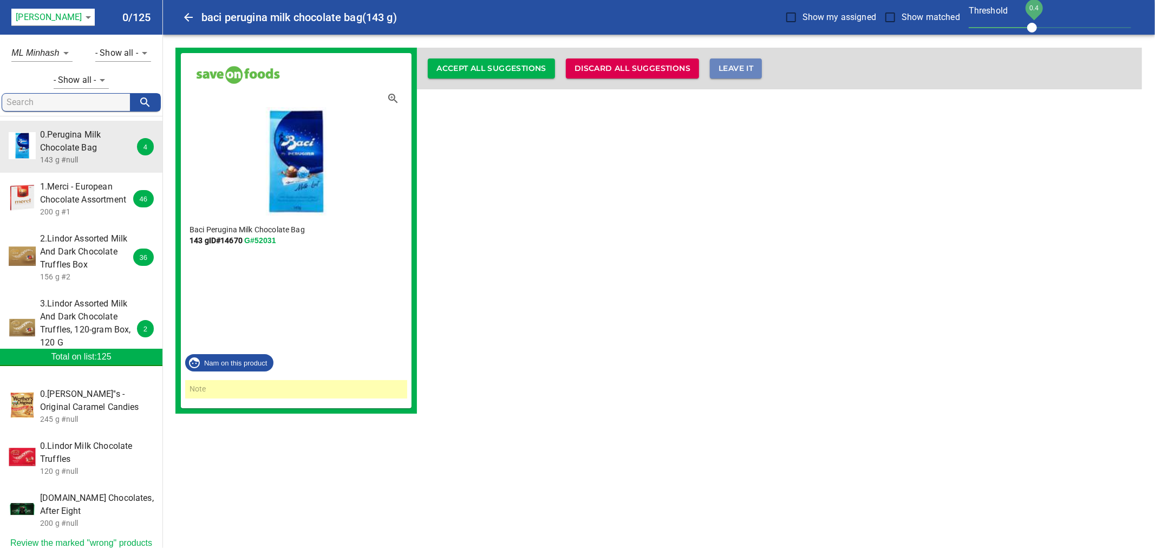
click at [745, 65] on span "Leave it" at bounding box center [735, 69] width 35 height 14
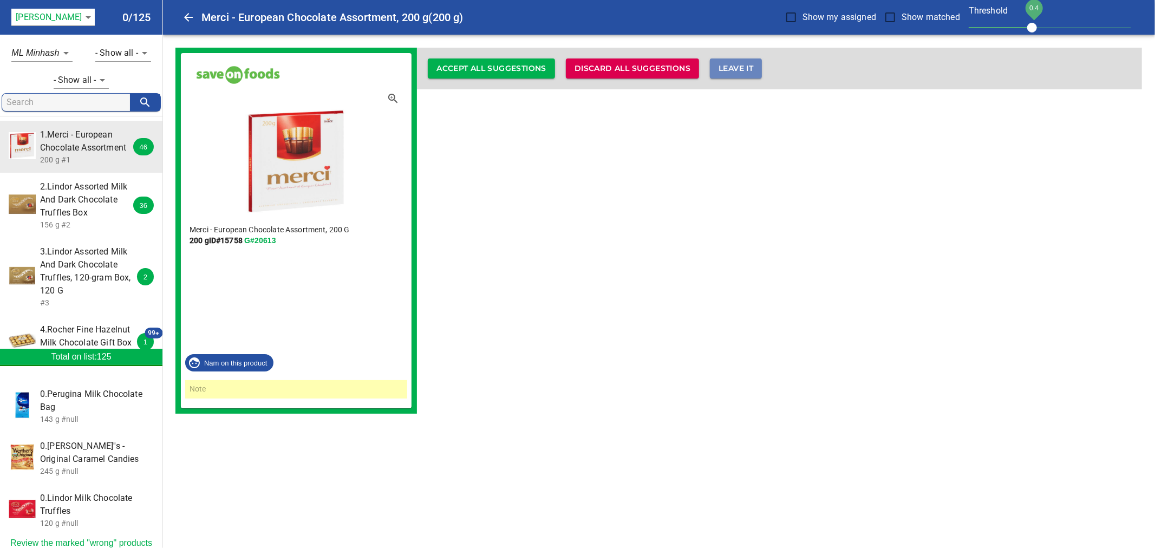
click at [745, 65] on span "Leave it" at bounding box center [735, 69] width 35 height 14
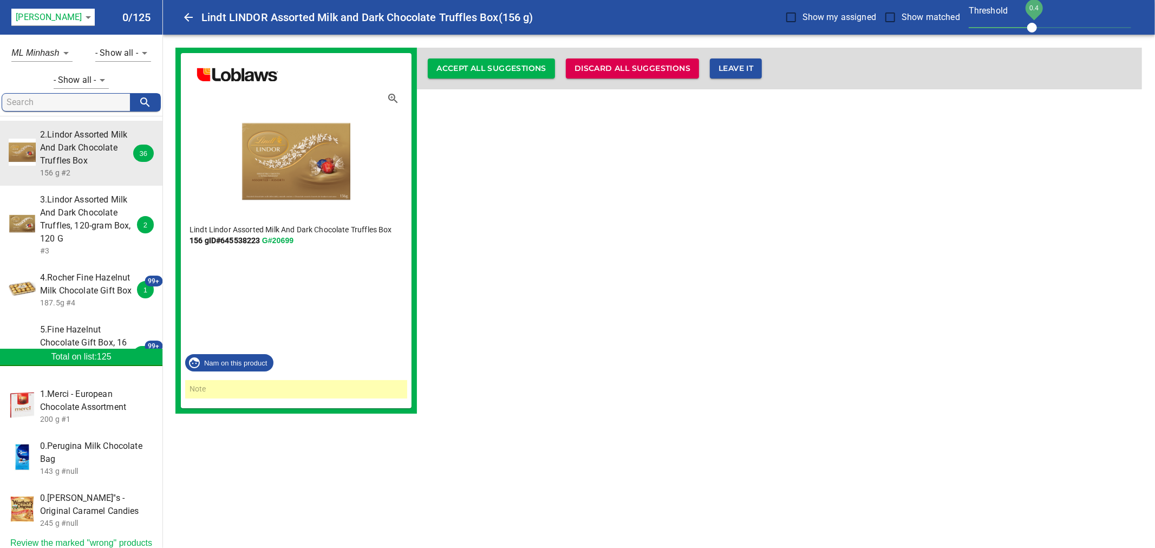
click at [745, 65] on span "Leave it" at bounding box center [735, 69] width 35 height 14
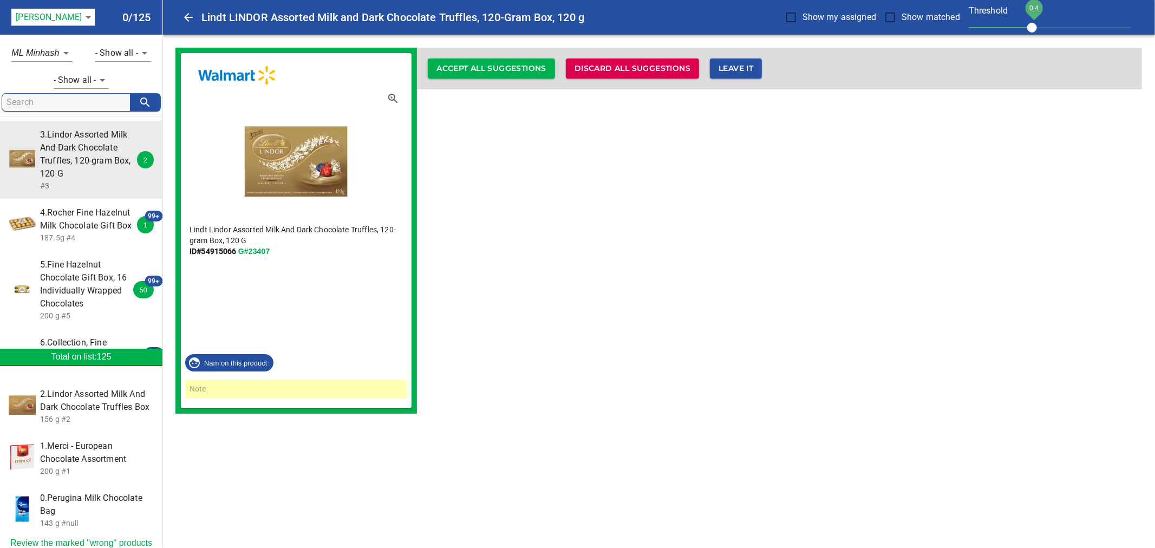
click at [745, 65] on span "Leave it" at bounding box center [735, 69] width 35 height 14
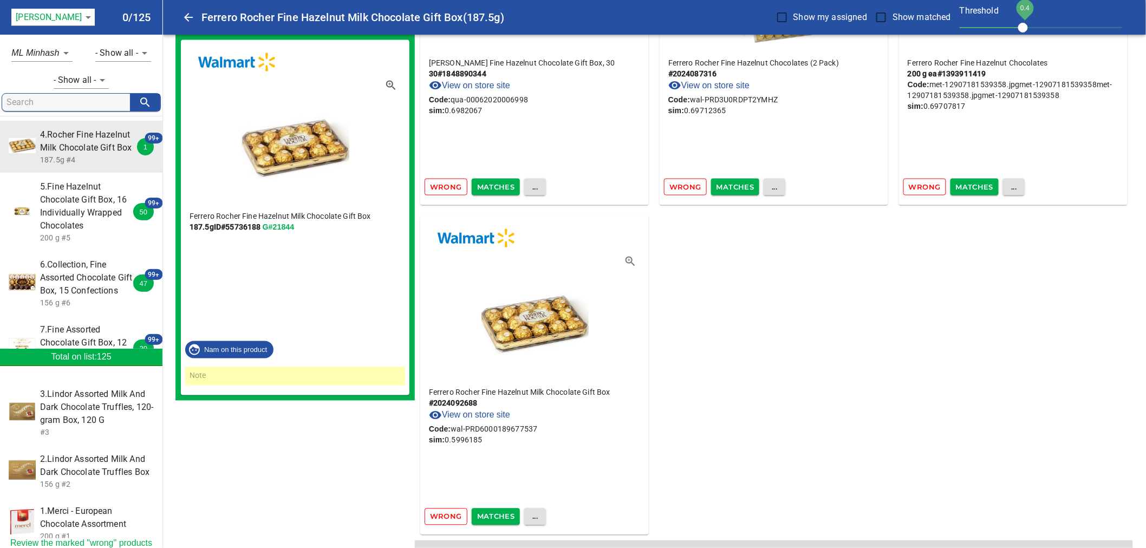
scroll to position [12731, 0]
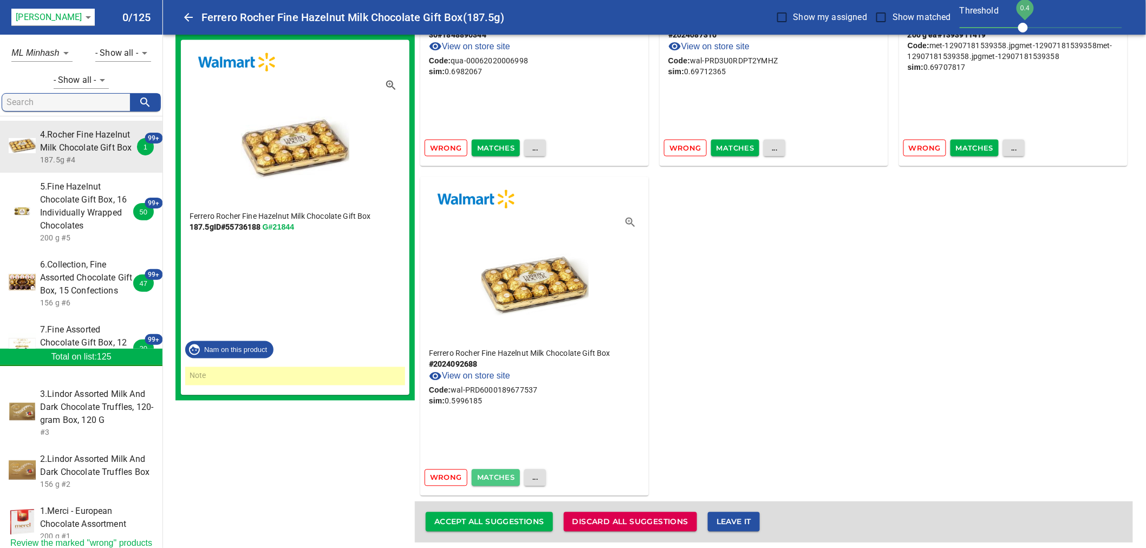
click at [504, 472] on span "Matches" at bounding box center [496, 478] width 38 height 12
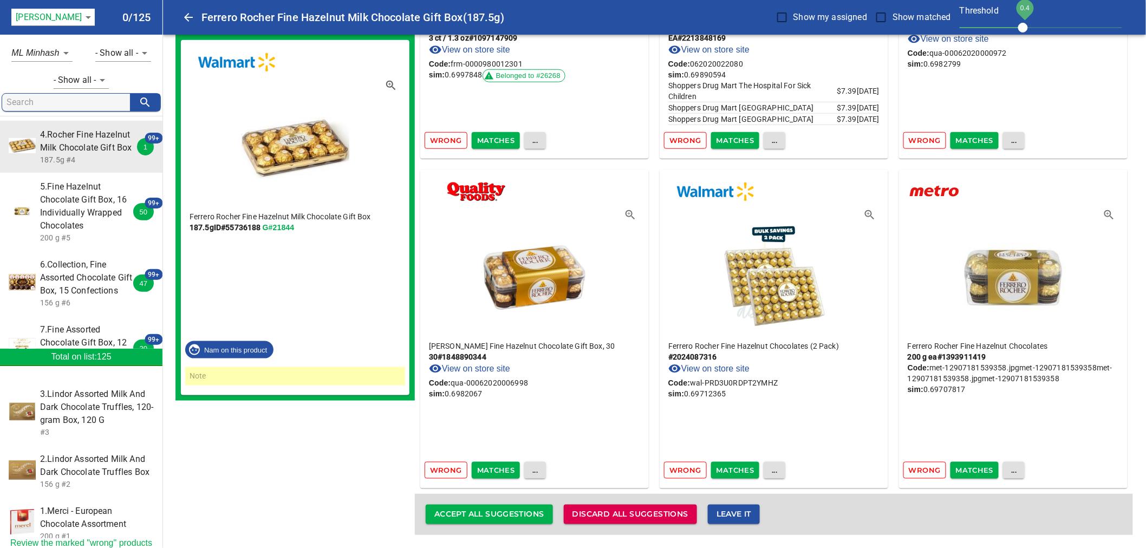
scroll to position [12401, 0]
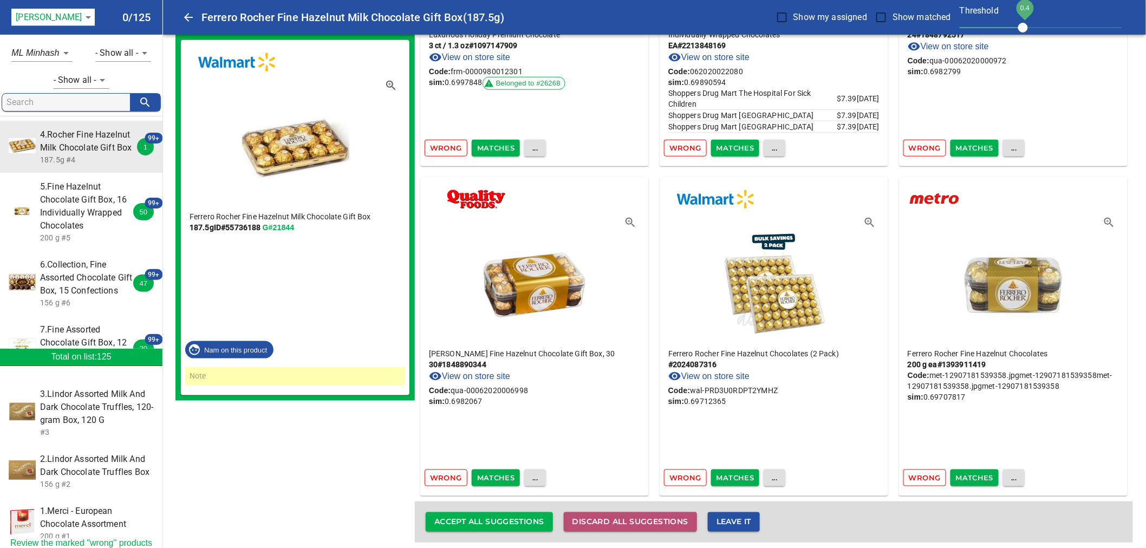
click at [632, 512] on button "Discard all suggestions" at bounding box center [630, 522] width 133 height 20
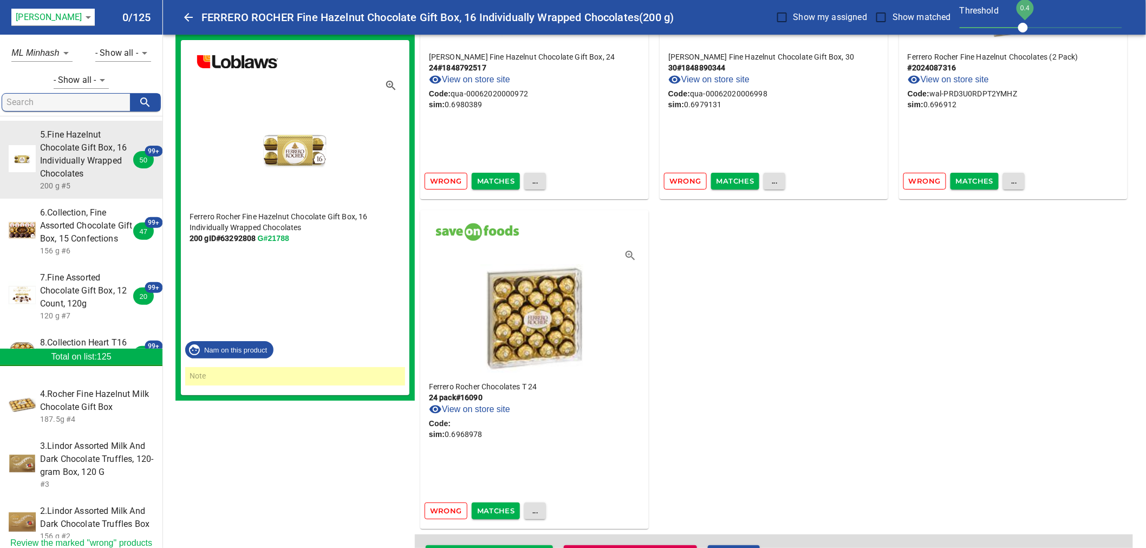
scroll to position [15366, 0]
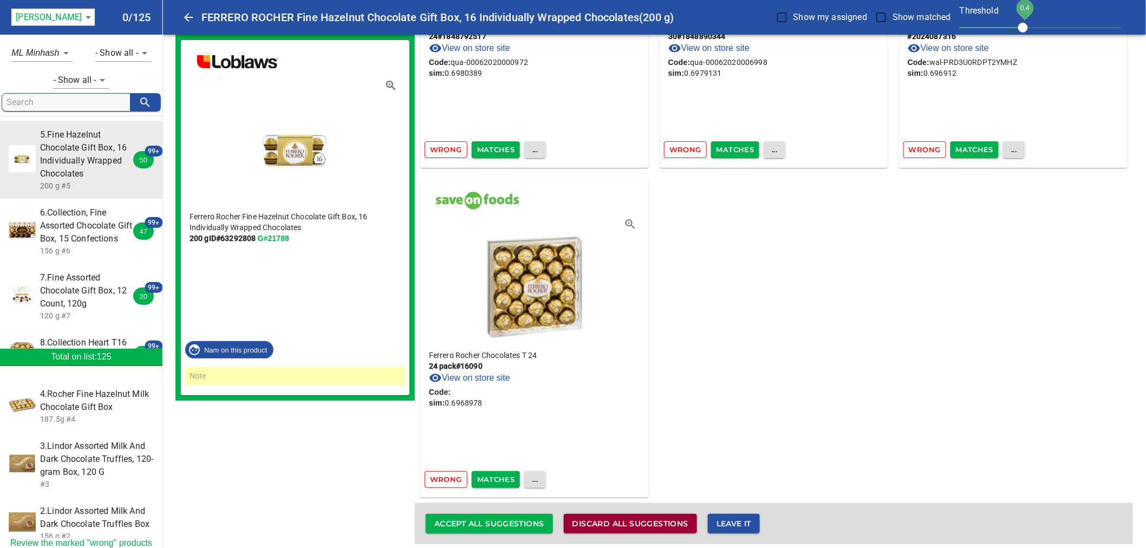
click at [662, 520] on span "Discard all suggestions" at bounding box center [630, 524] width 116 height 14
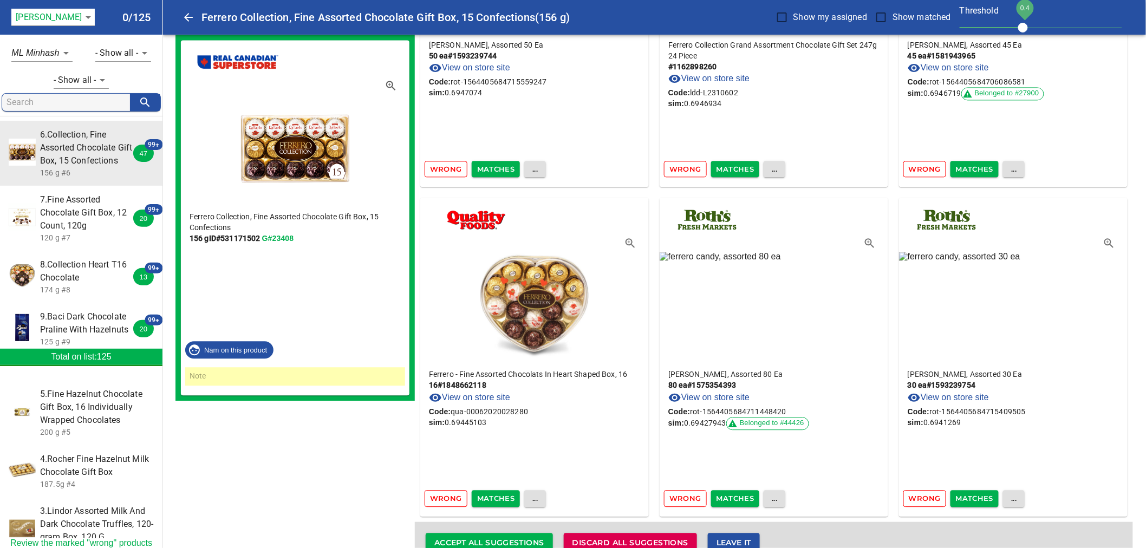
scroll to position [14707, 0]
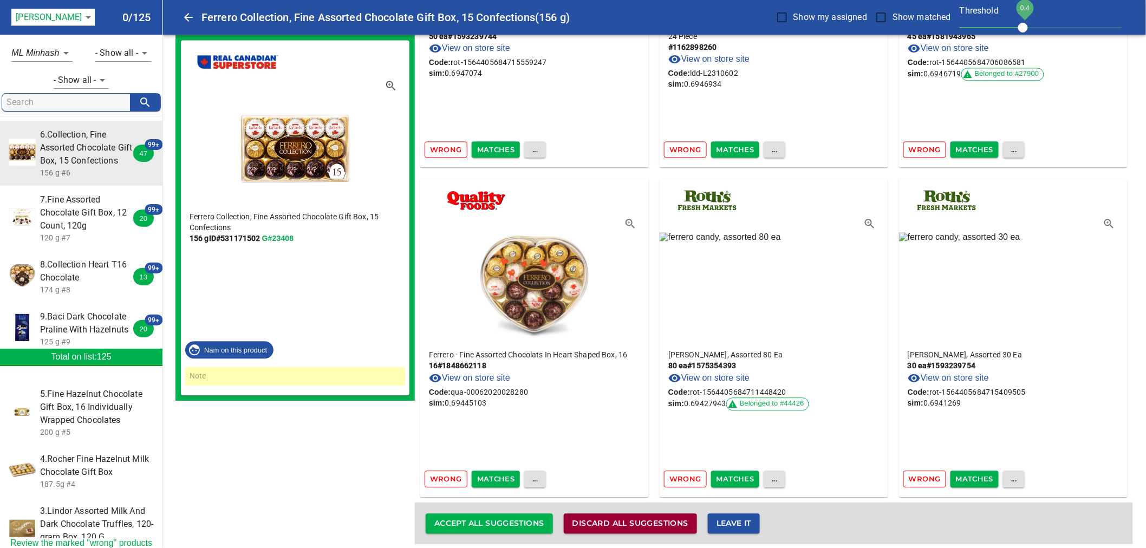
click at [639, 517] on span "Discard all suggestions" at bounding box center [630, 524] width 116 height 14
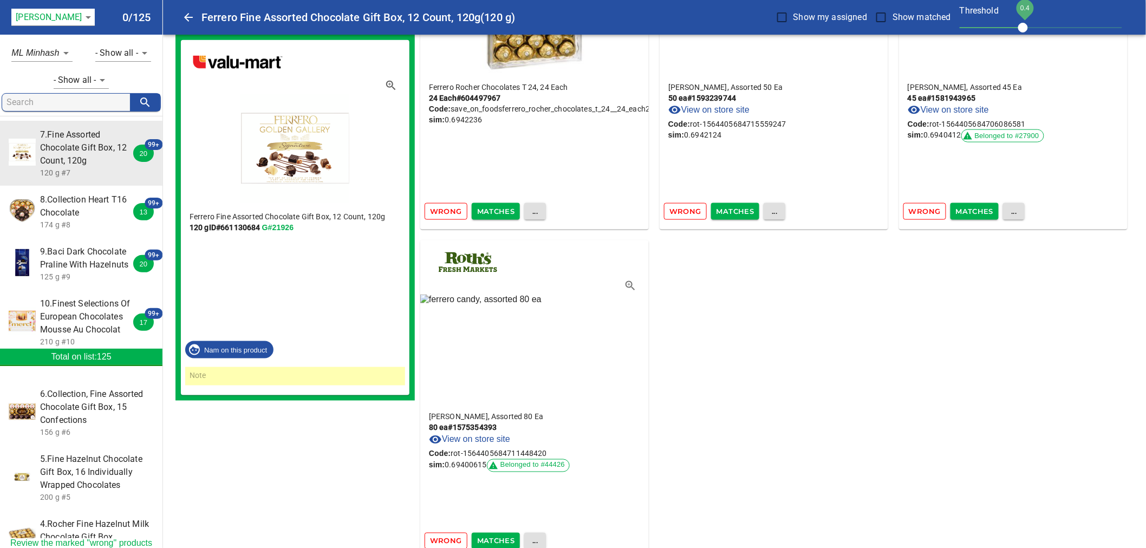
scroll to position [16025, 0]
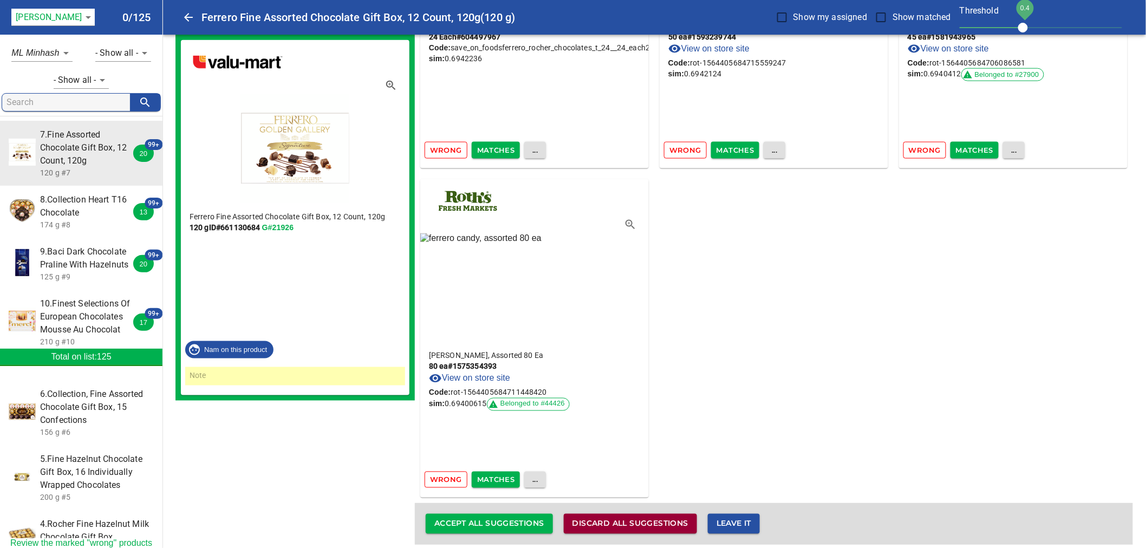
click at [648, 517] on span "Discard all suggestions" at bounding box center [630, 524] width 116 height 14
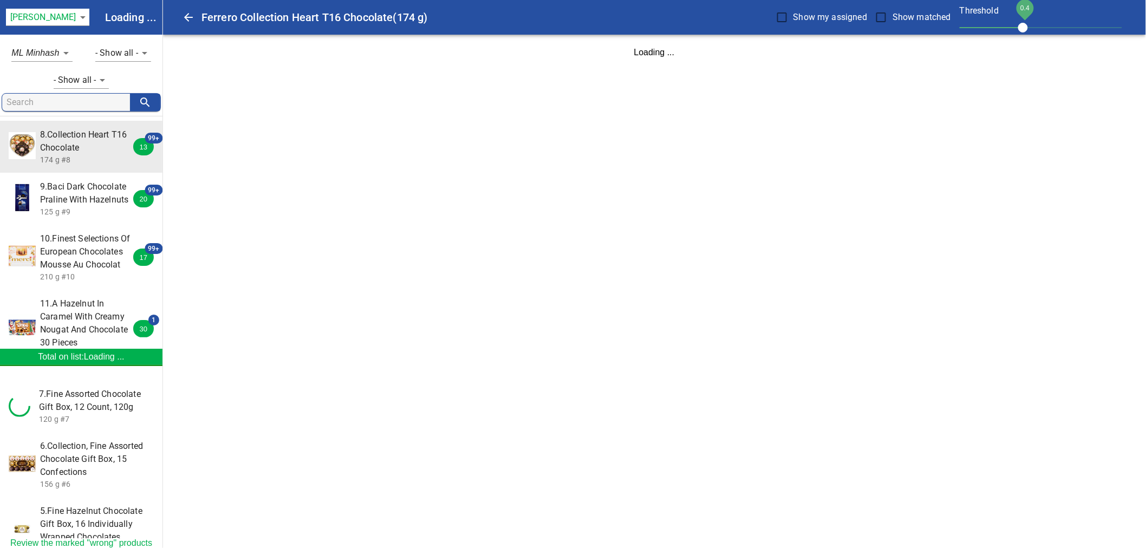
scroll to position [0, 0]
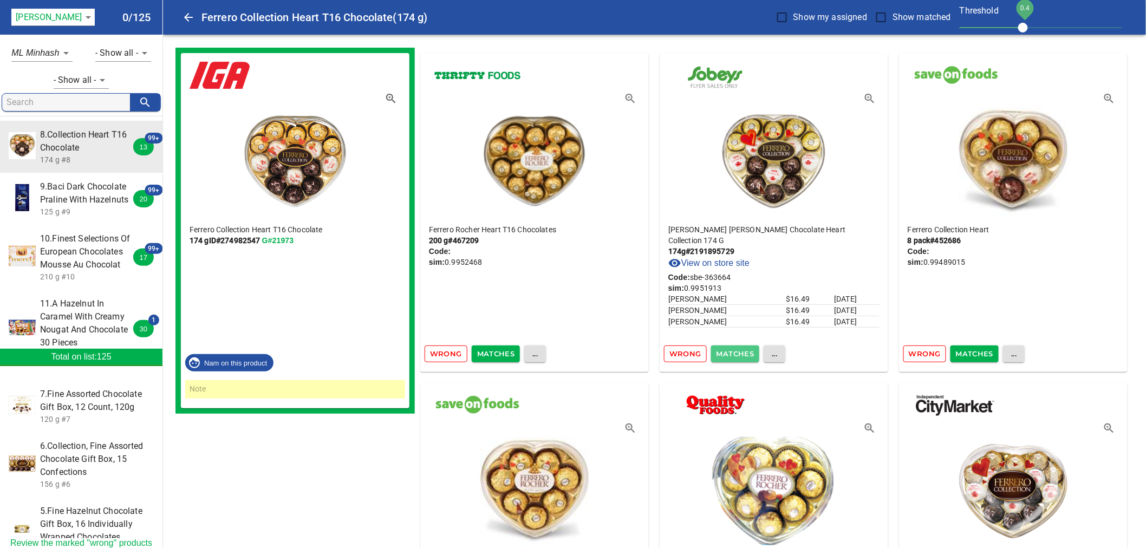
click at [721, 356] on span "Matches" at bounding box center [735, 354] width 38 height 12
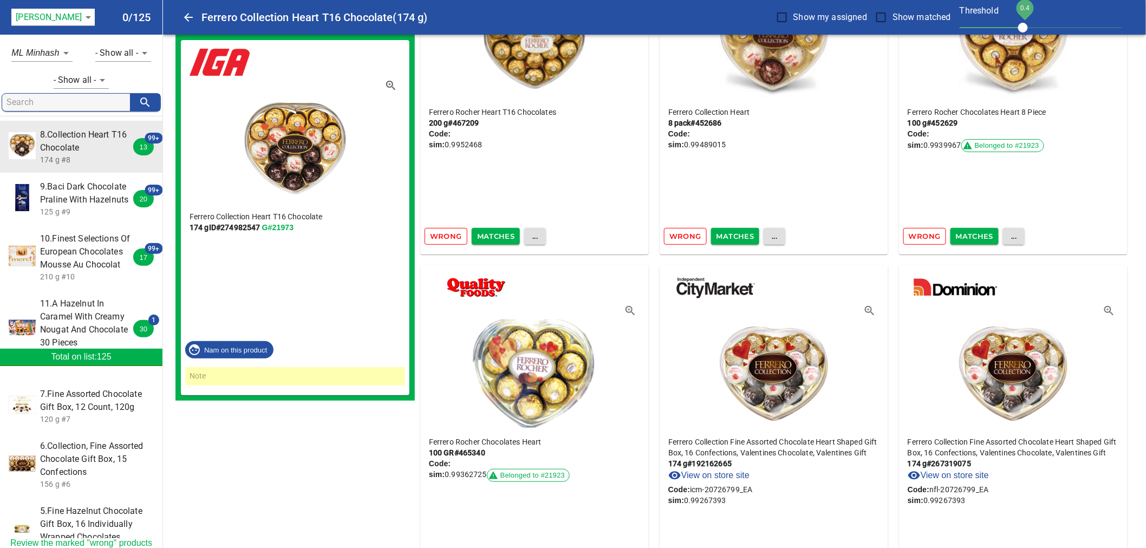
scroll to position [120, 0]
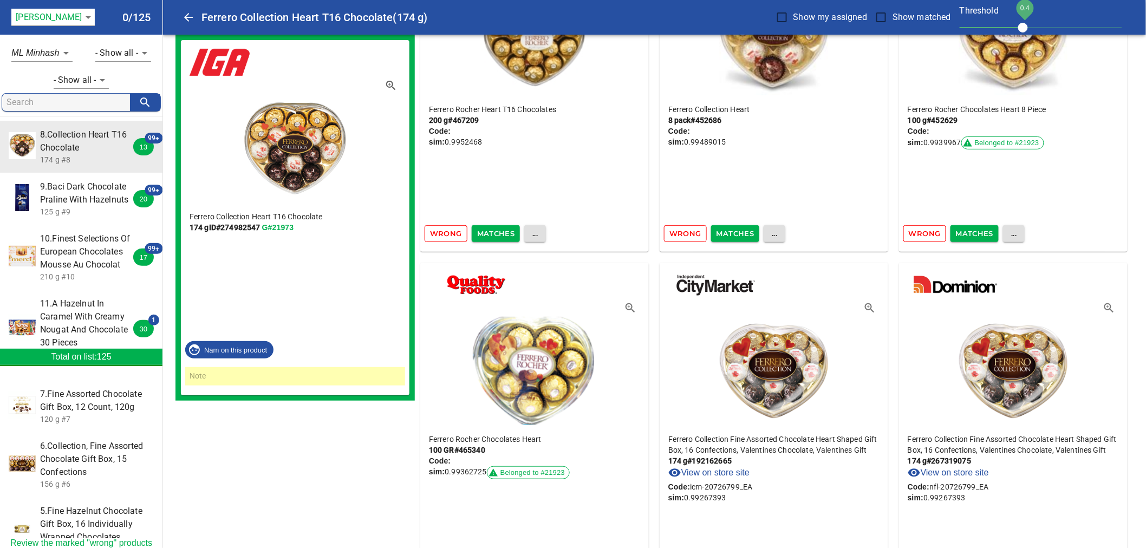
click at [450, 236] on span "Wrong" at bounding box center [446, 233] width 32 height 12
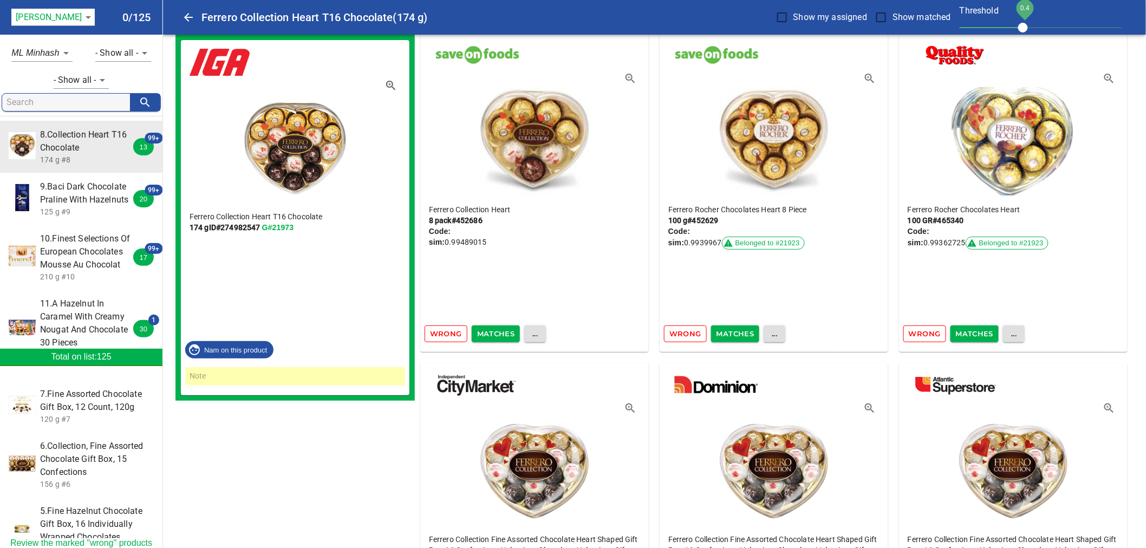
scroll to position [0, 0]
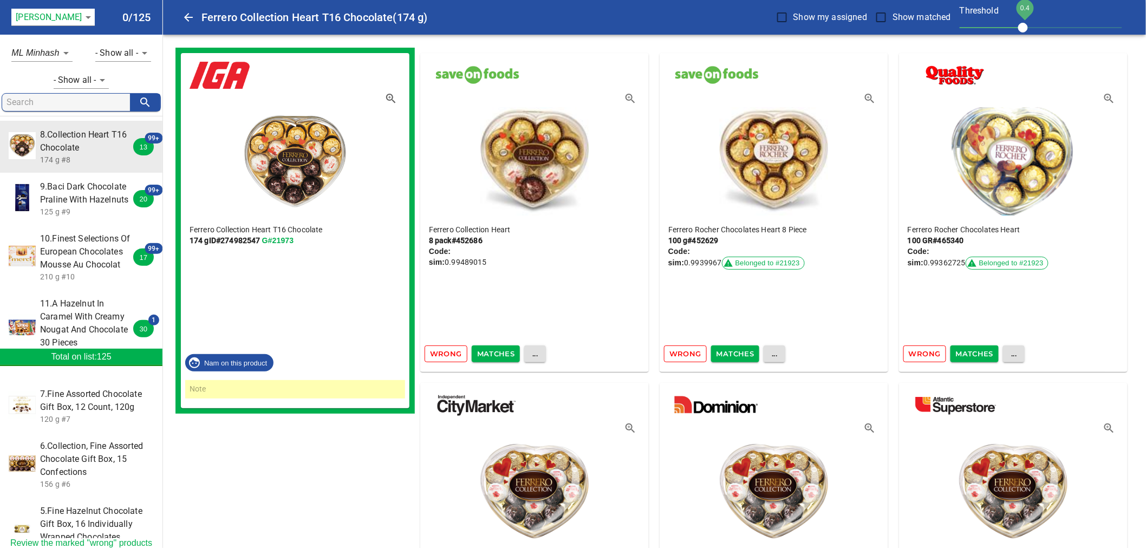
click at [445, 357] on span "Wrong" at bounding box center [446, 354] width 32 height 12
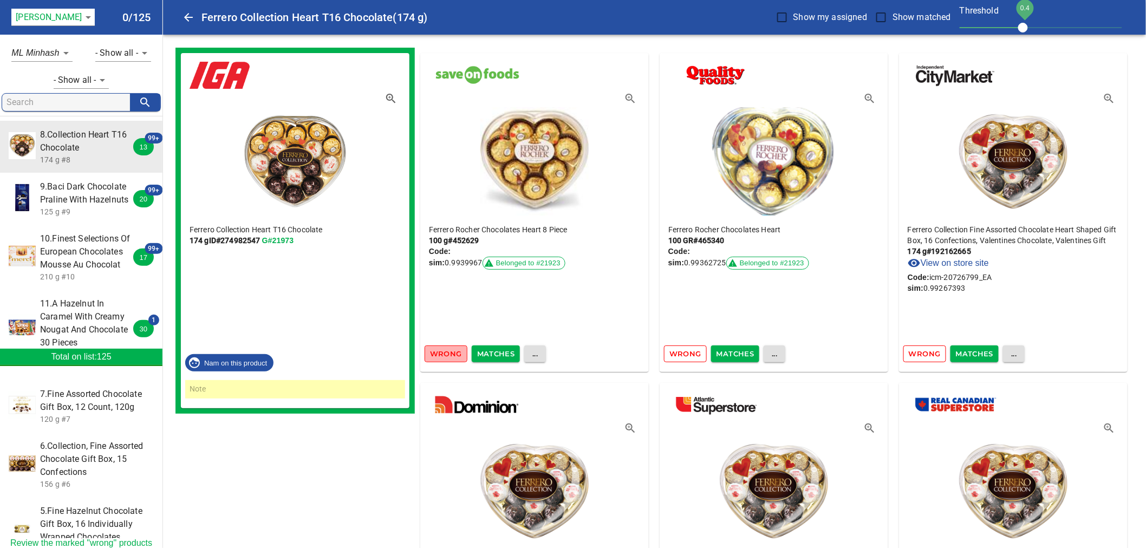
click at [445, 357] on span "Wrong" at bounding box center [446, 354] width 32 height 12
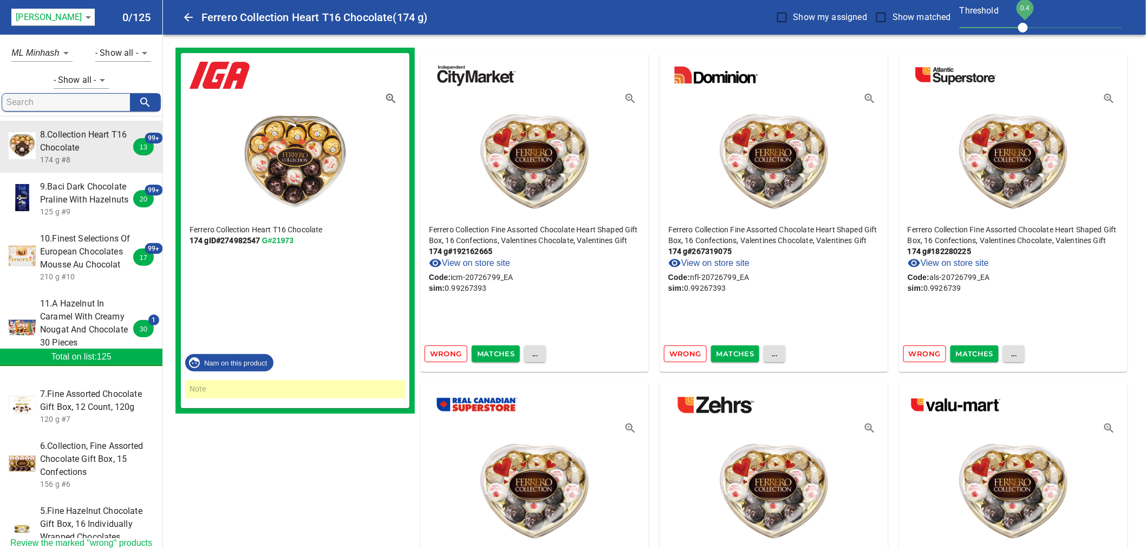
click at [501, 354] on span "Matches" at bounding box center [496, 354] width 38 height 12
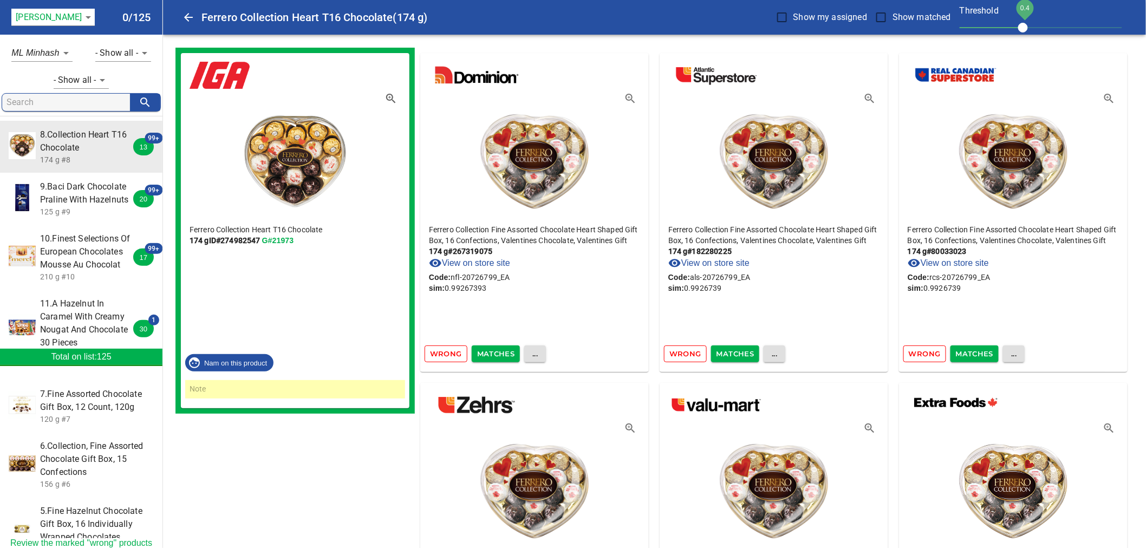
click at [501, 354] on span "Matches" at bounding box center [496, 354] width 38 height 12
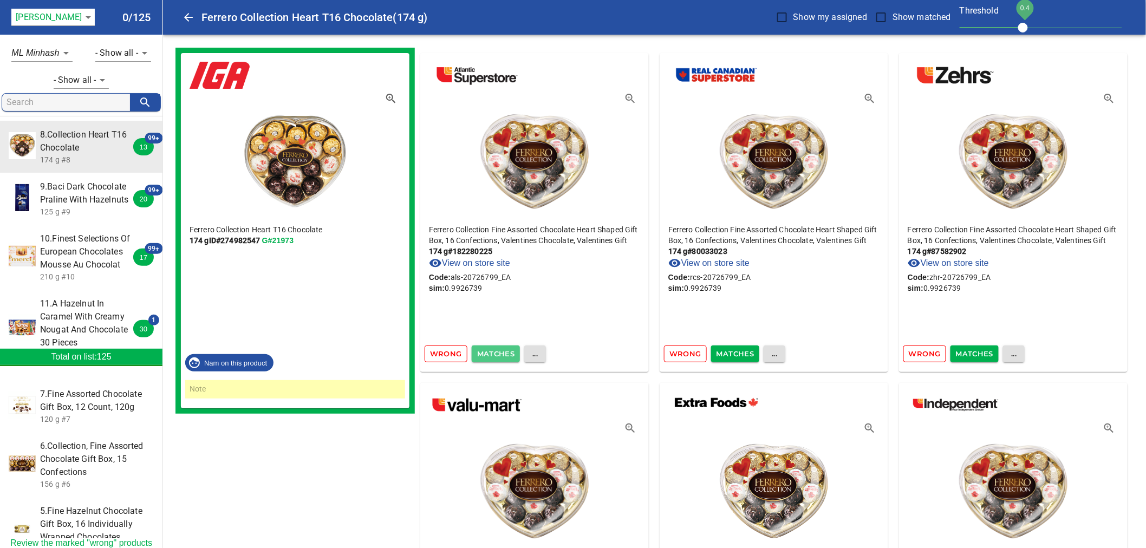
click at [501, 354] on span "Matches" at bounding box center [496, 354] width 38 height 12
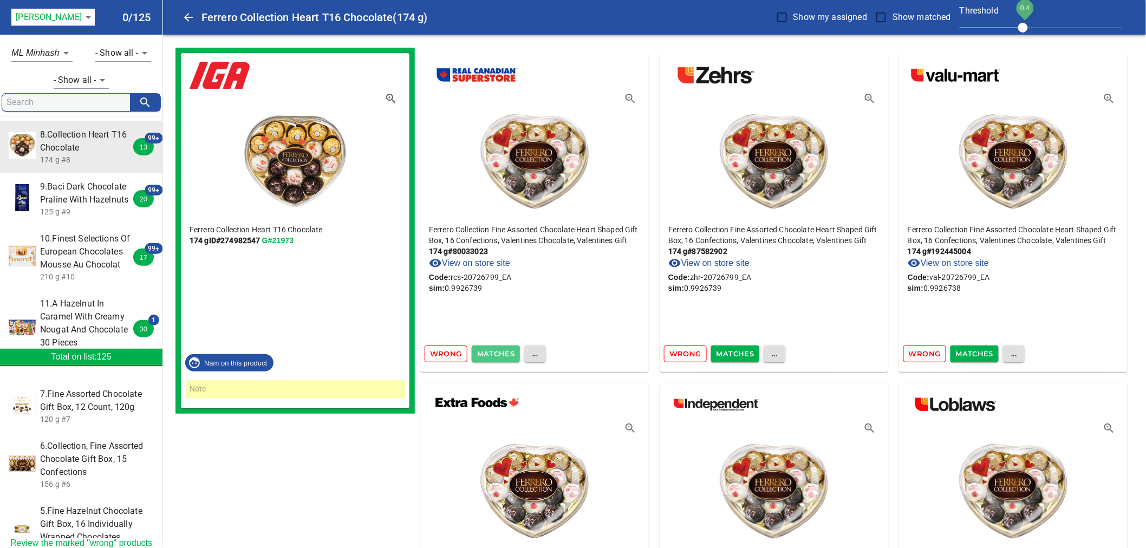
click at [501, 354] on span "Matches" at bounding box center [496, 354] width 38 height 12
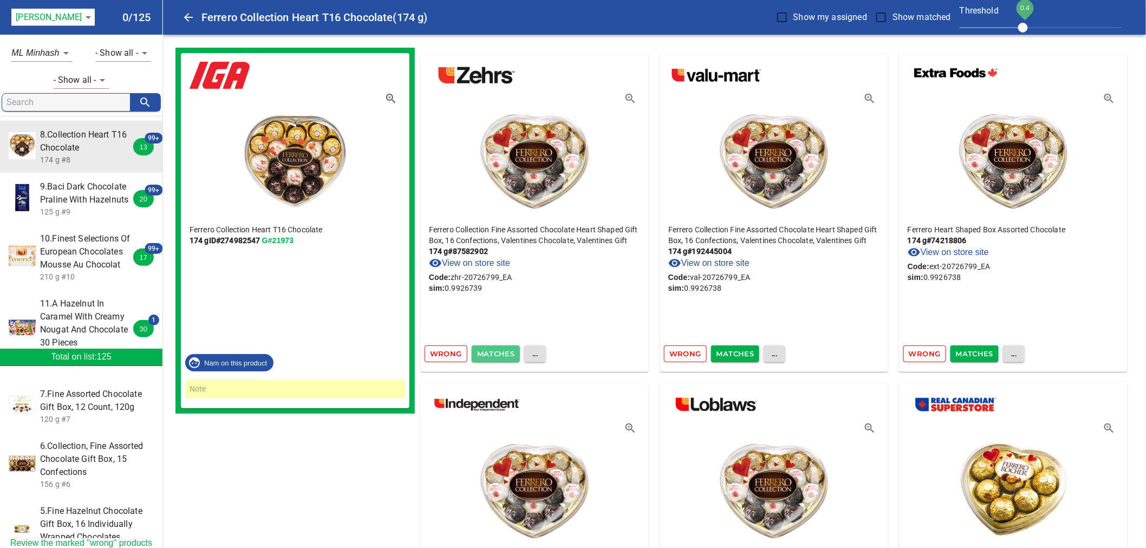
click at [501, 354] on span "Matches" at bounding box center [496, 354] width 38 height 12
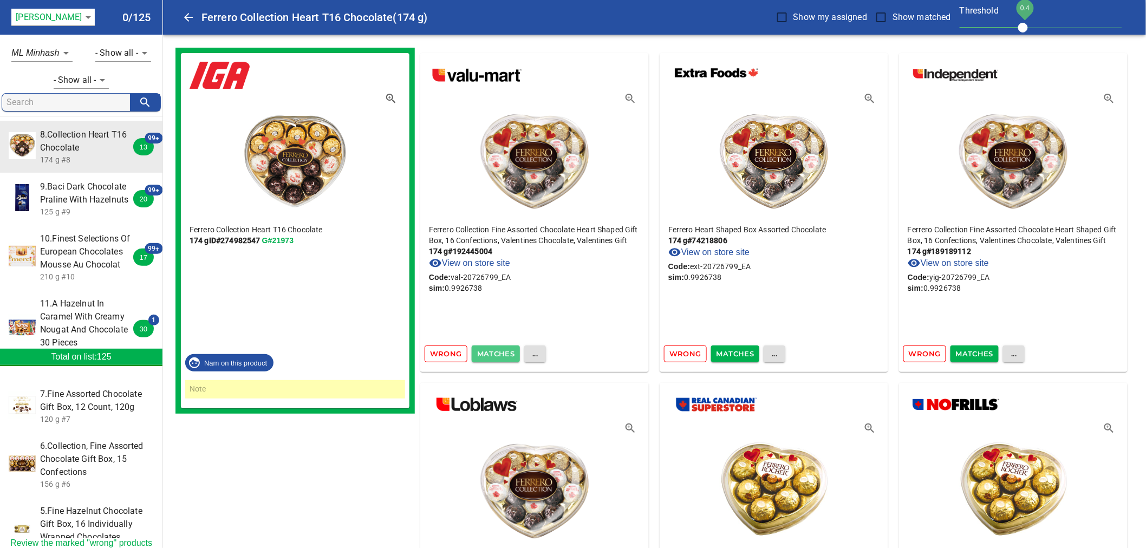
click at [501, 354] on span "Matches" at bounding box center [496, 354] width 38 height 12
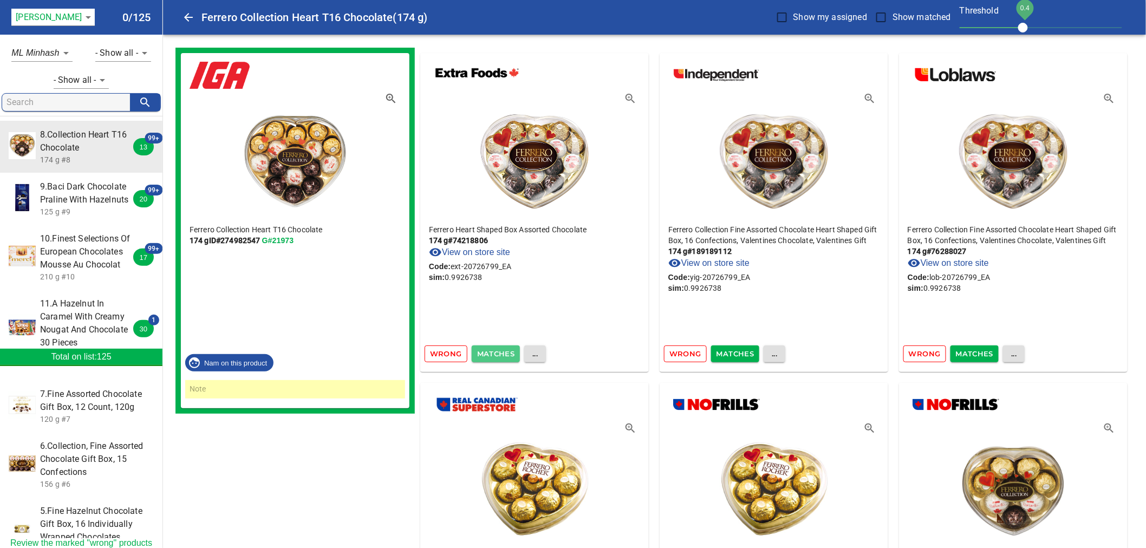
click at [501, 354] on span "Matches" at bounding box center [496, 354] width 38 height 12
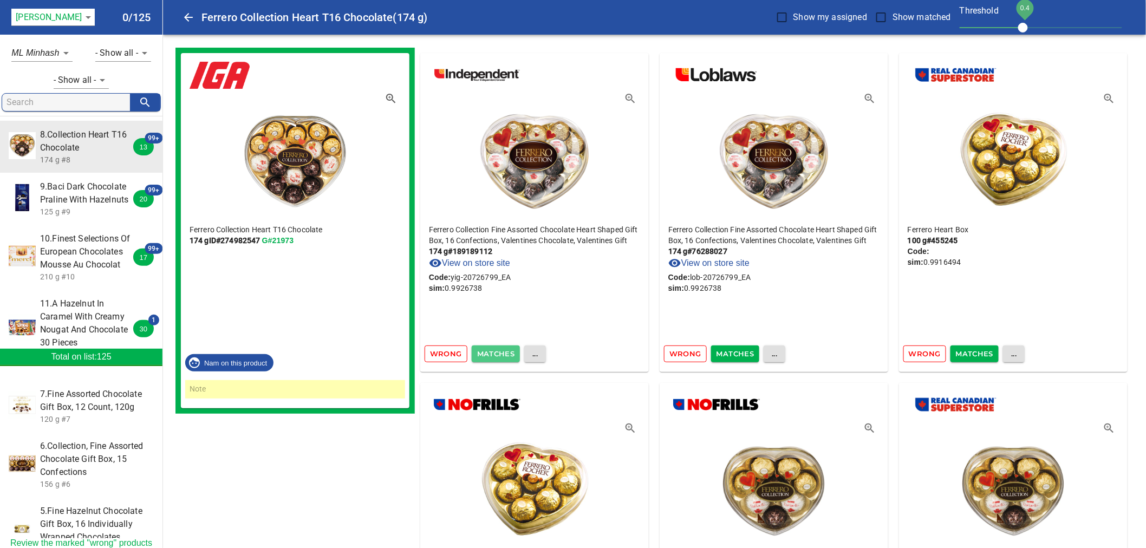
click at [501, 354] on span "Matches" at bounding box center [496, 354] width 38 height 12
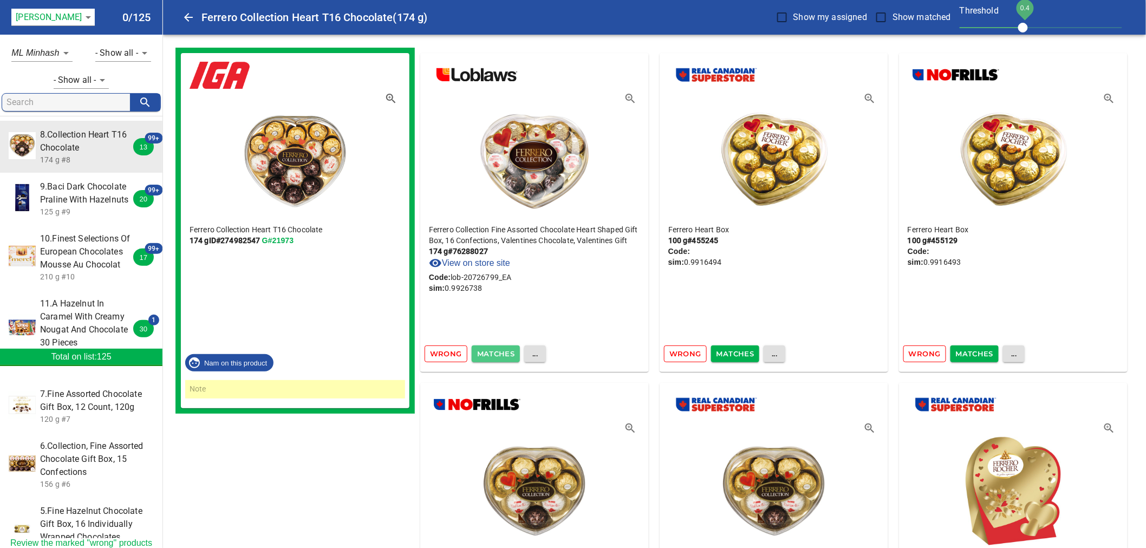
click at [501, 354] on span "Matches" at bounding box center [496, 354] width 38 height 12
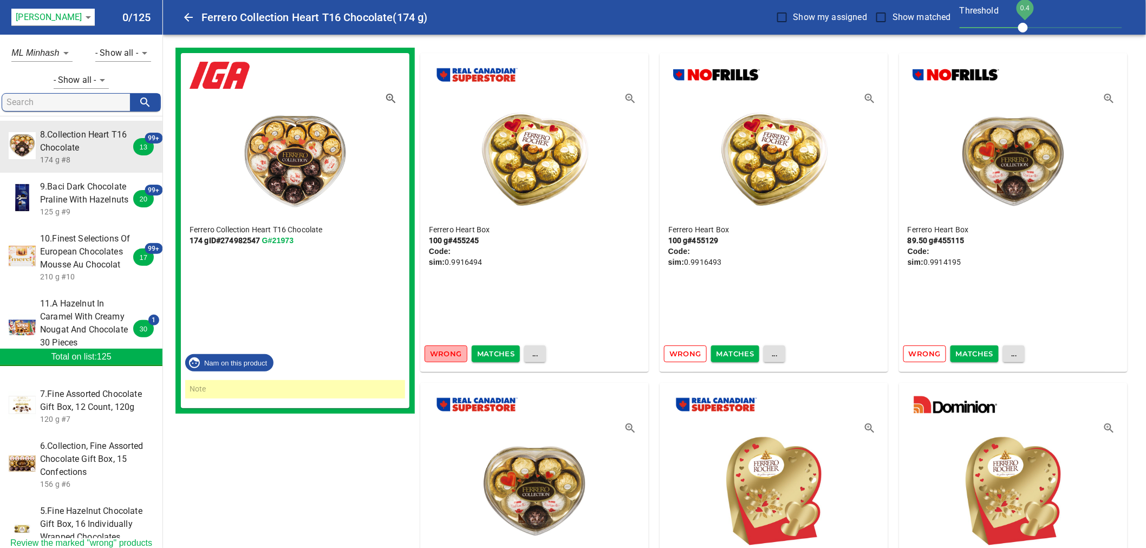
click at [444, 352] on span "Wrong" at bounding box center [446, 354] width 32 height 12
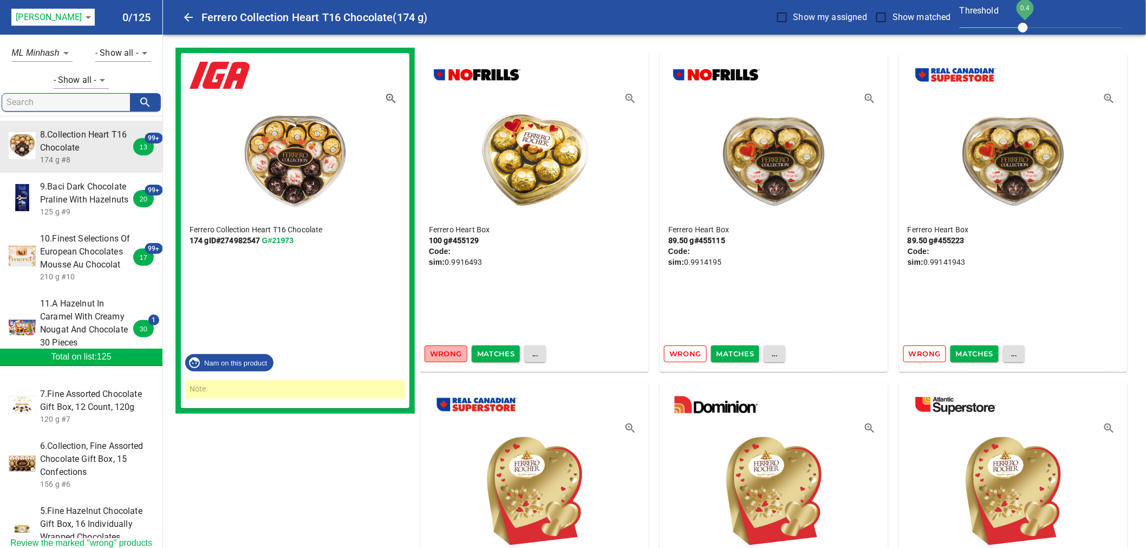
click at [445, 350] on span "Wrong" at bounding box center [446, 354] width 32 height 12
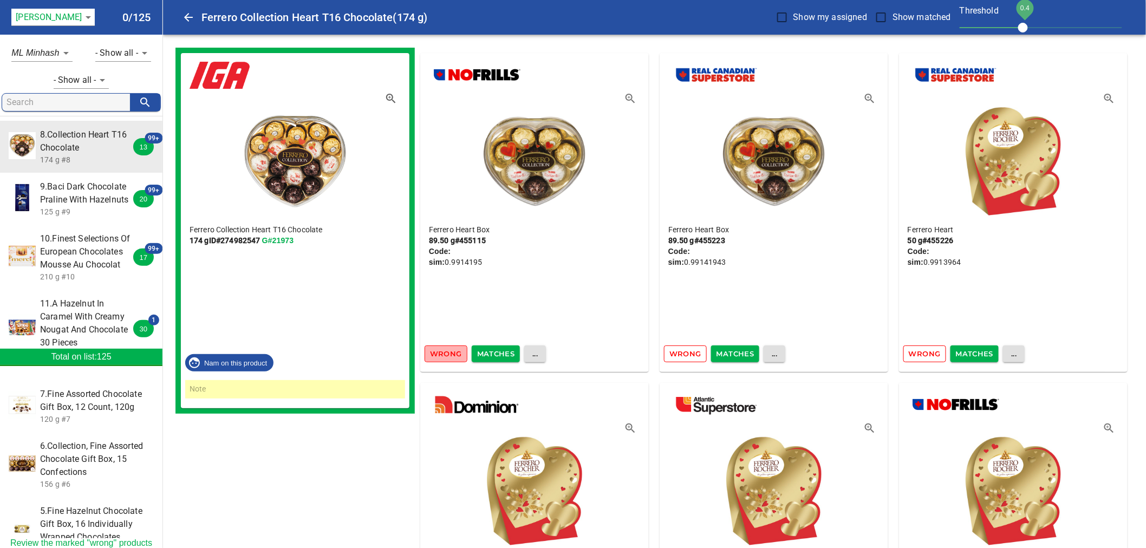
click at [445, 350] on span "Wrong" at bounding box center [446, 354] width 32 height 12
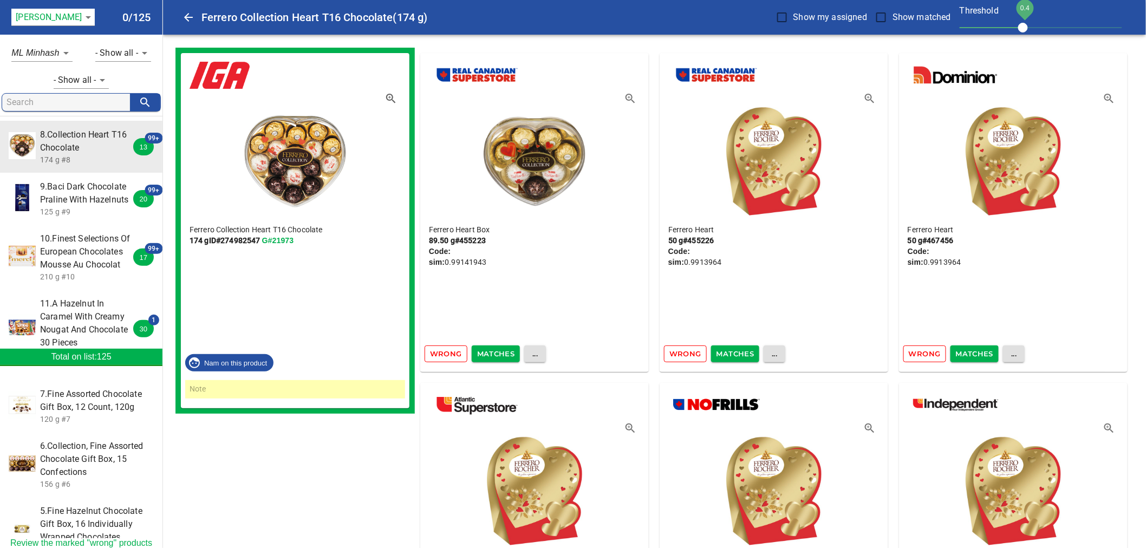
click at [445, 350] on span "Wrong" at bounding box center [446, 354] width 32 height 12
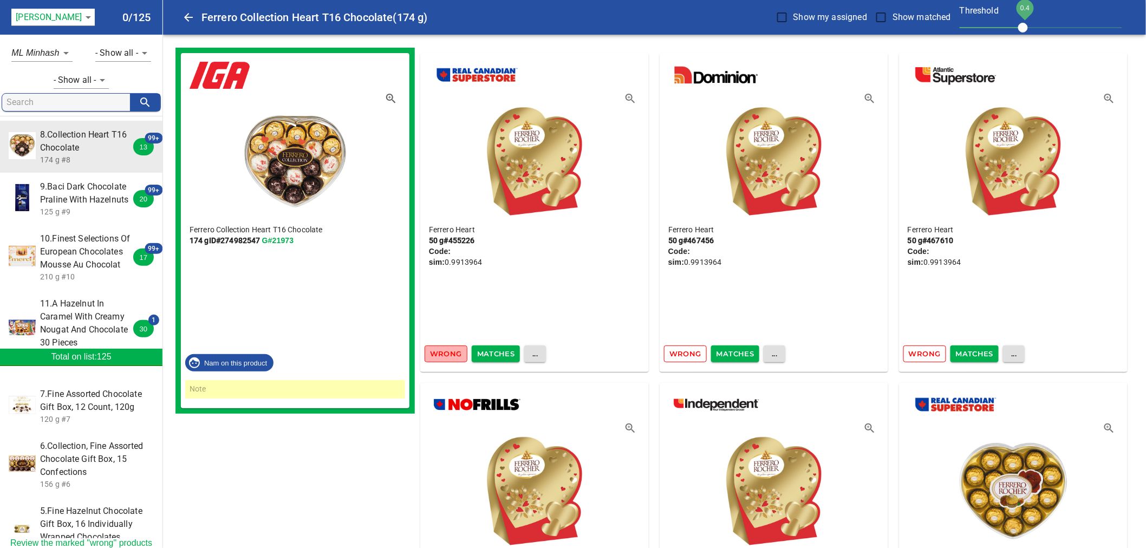
click at [445, 350] on span "Wrong" at bounding box center [446, 354] width 32 height 12
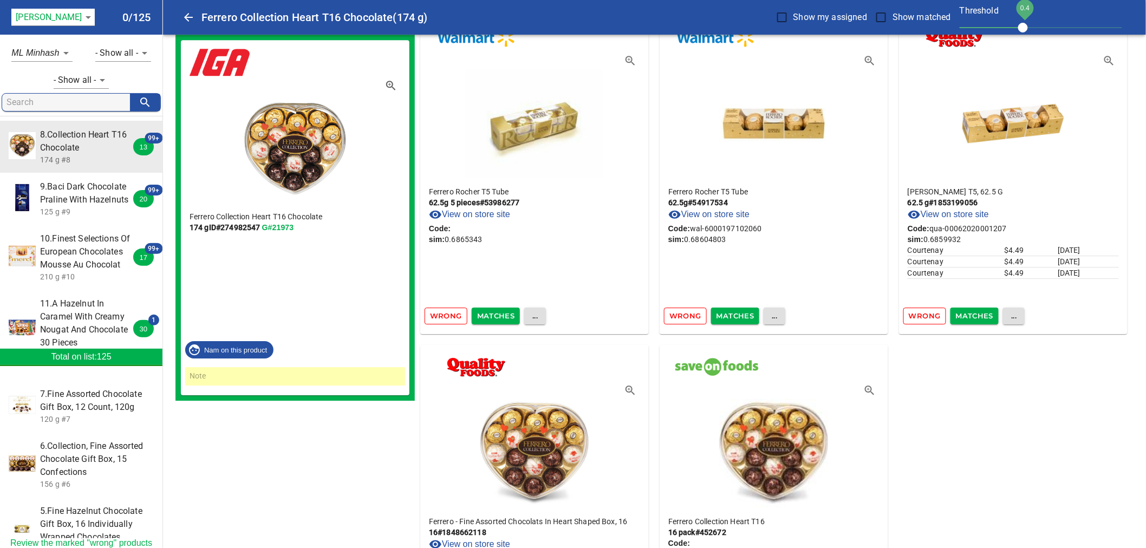
scroll to position [11682, 0]
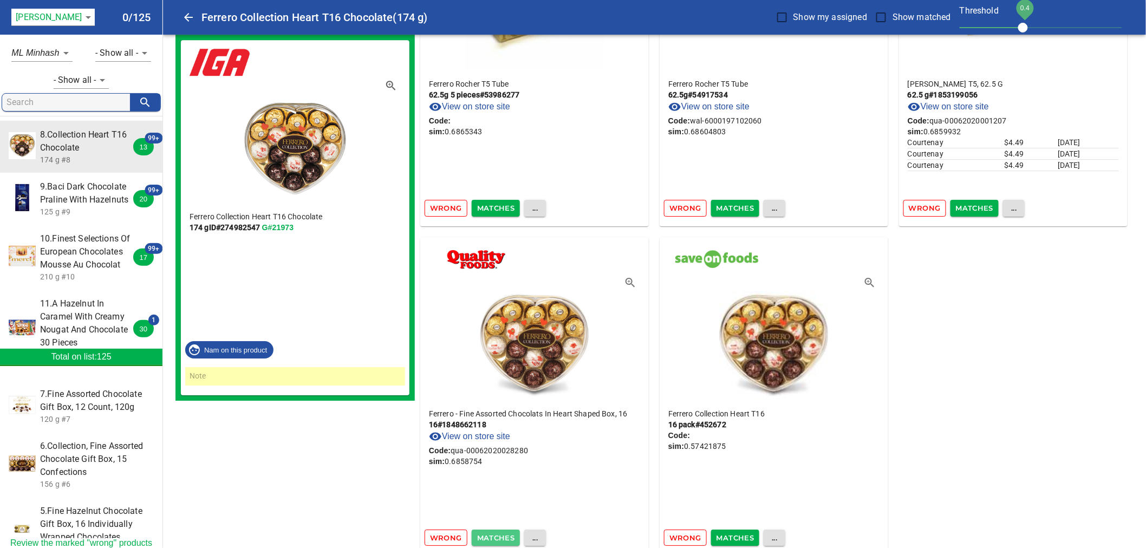
click at [489, 532] on span "Matches" at bounding box center [496, 538] width 38 height 12
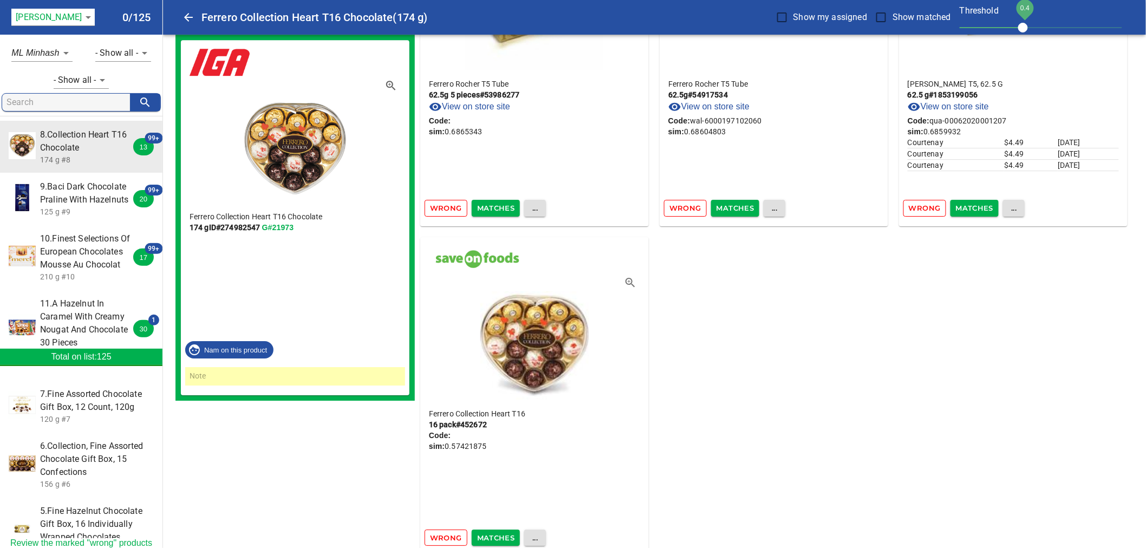
click at [494, 532] on span "Matches" at bounding box center [496, 538] width 38 height 12
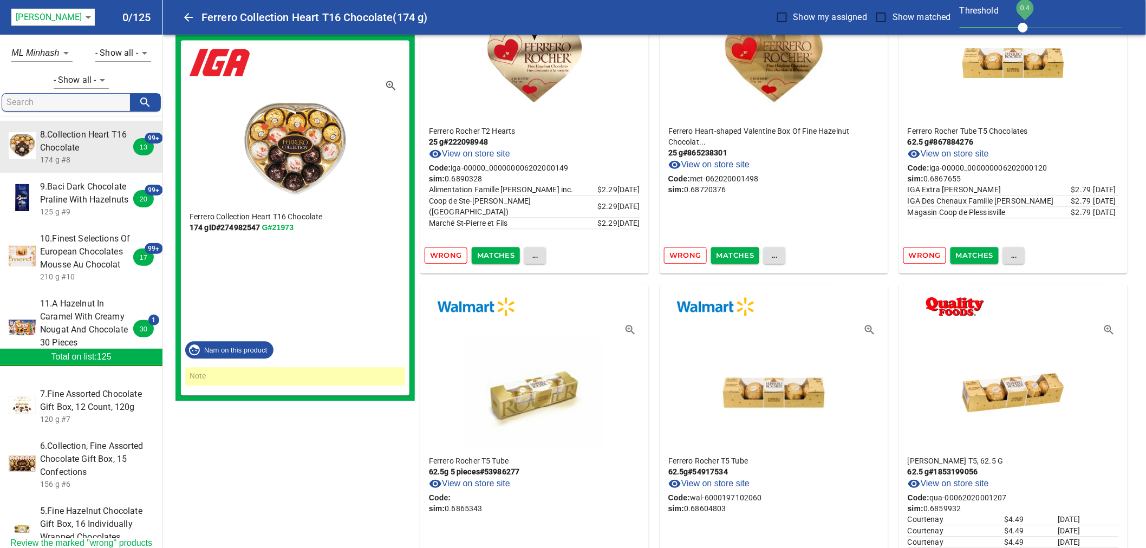
scroll to position [11412, 0]
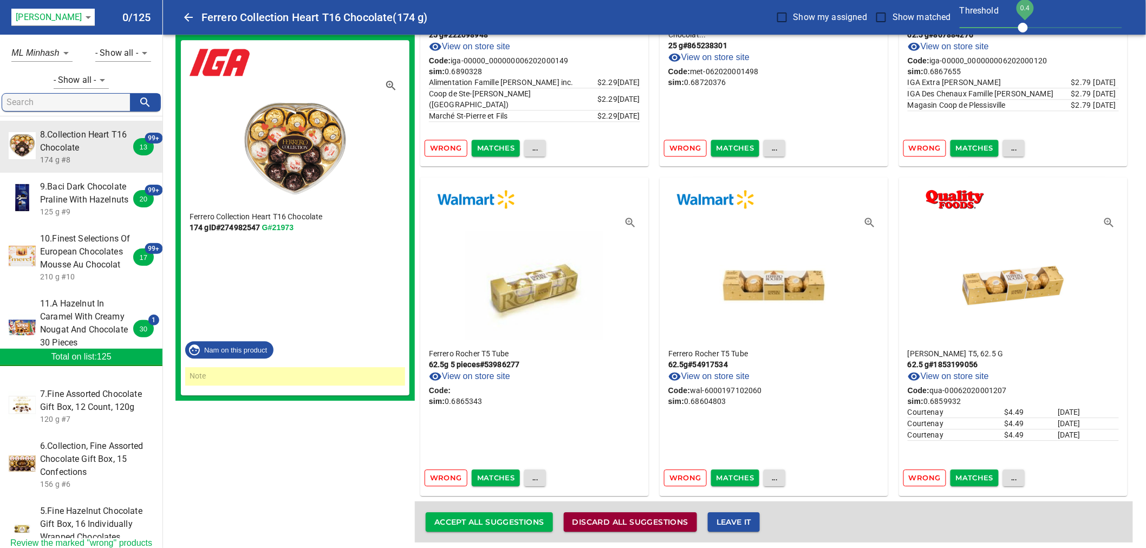
click at [634, 515] on span "Discard all suggestions" at bounding box center [630, 522] width 116 height 14
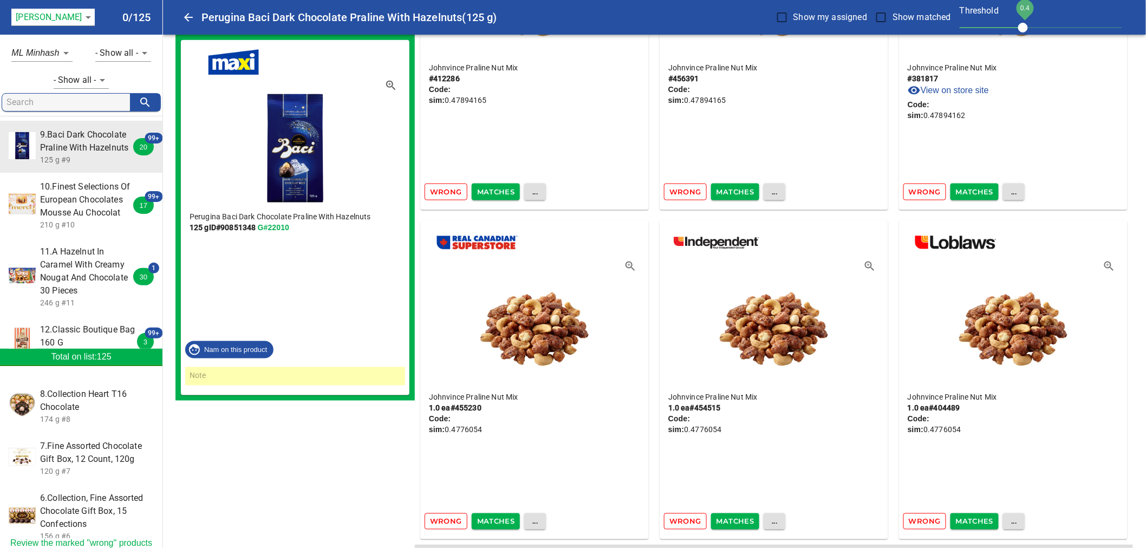
scroll to position [16025, 0]
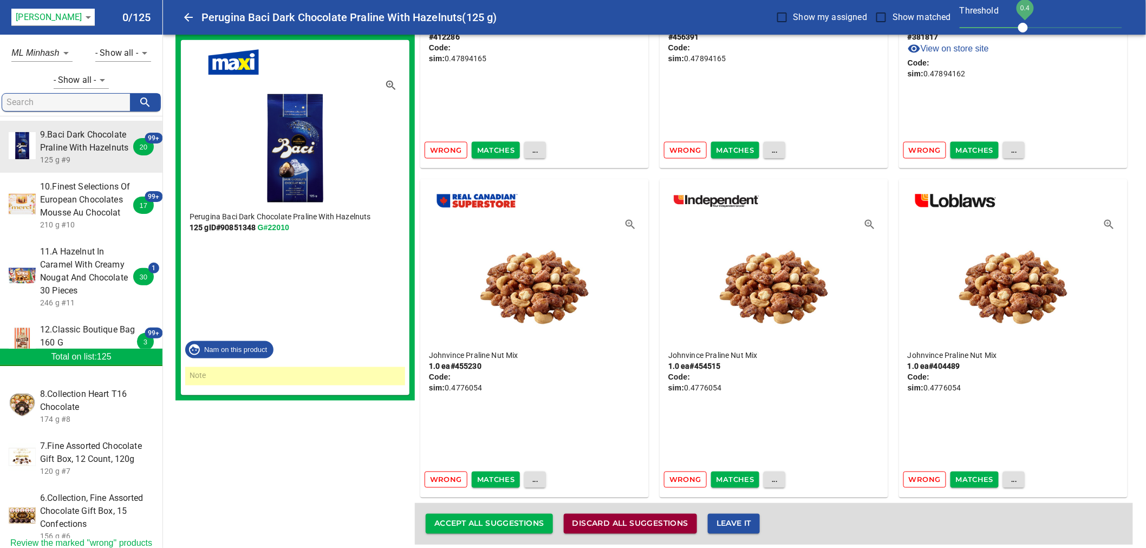
click at [643, 518] on span "Discard all suggestions" at bounding box center [630, 524] width 116 height 14
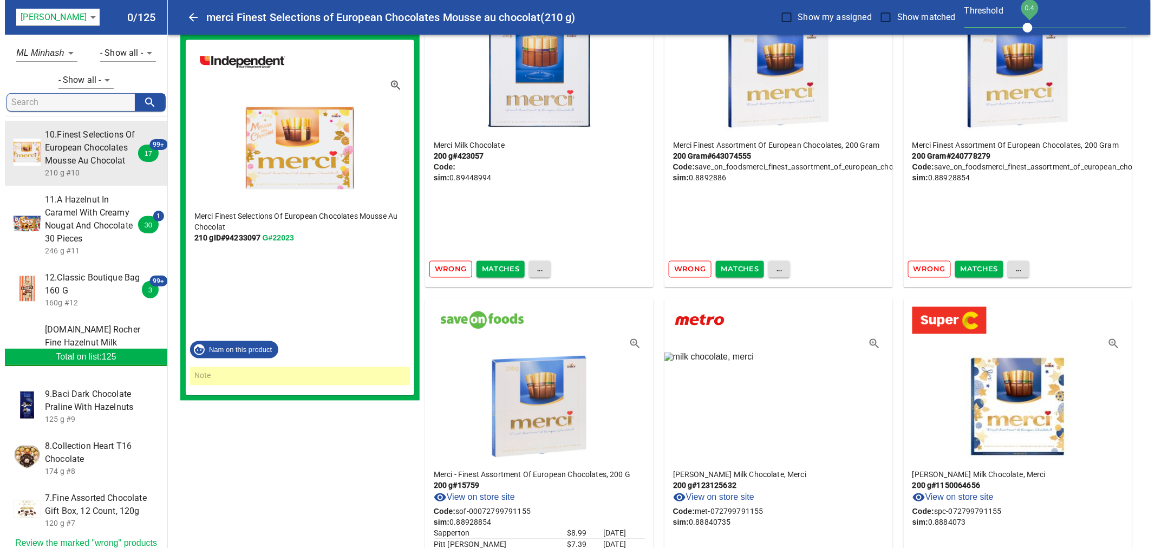
scroll to position [2406, 0]
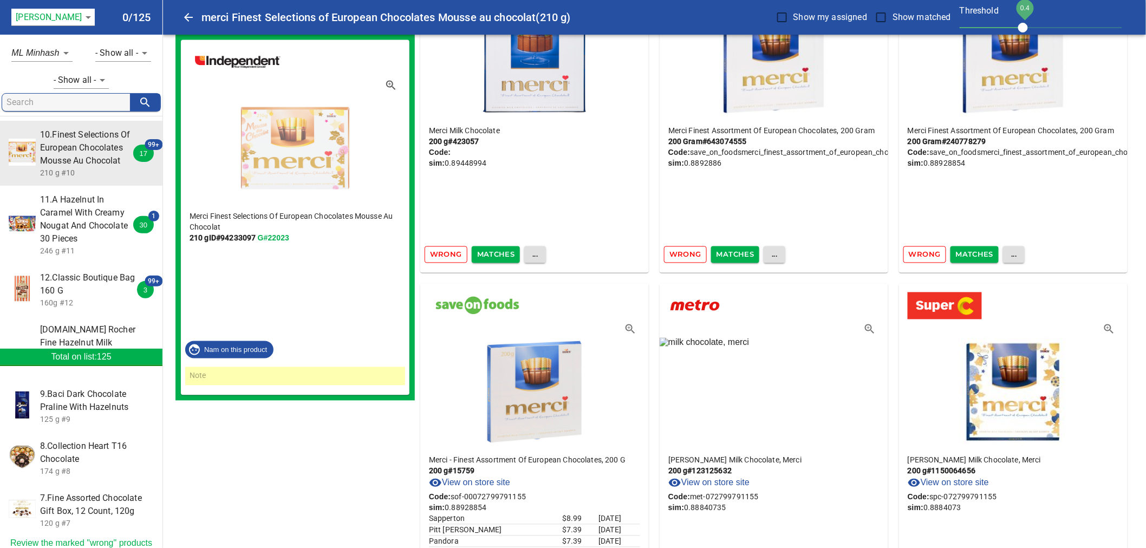
click at [349, 166] on img at bounding box center [295, 146] width 108 height 114
click at [390, 84] on icon "button" at bounding box center [389, 84] width 3 height 3
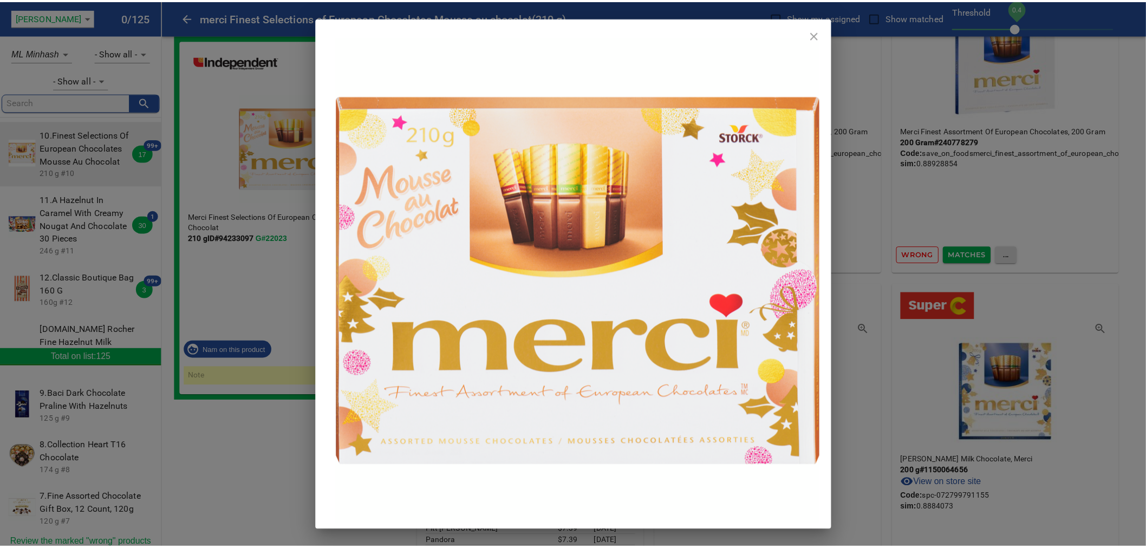
scroll to position [8, 0]
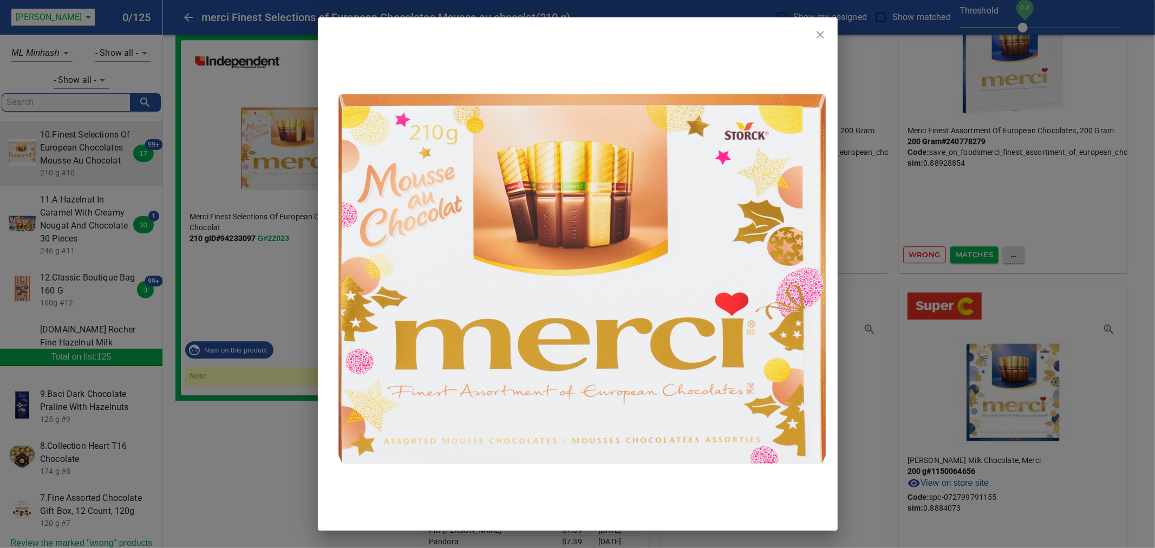
click at [819, 34] on icon "close" at bounding box center [820, 35] width 8 height 8
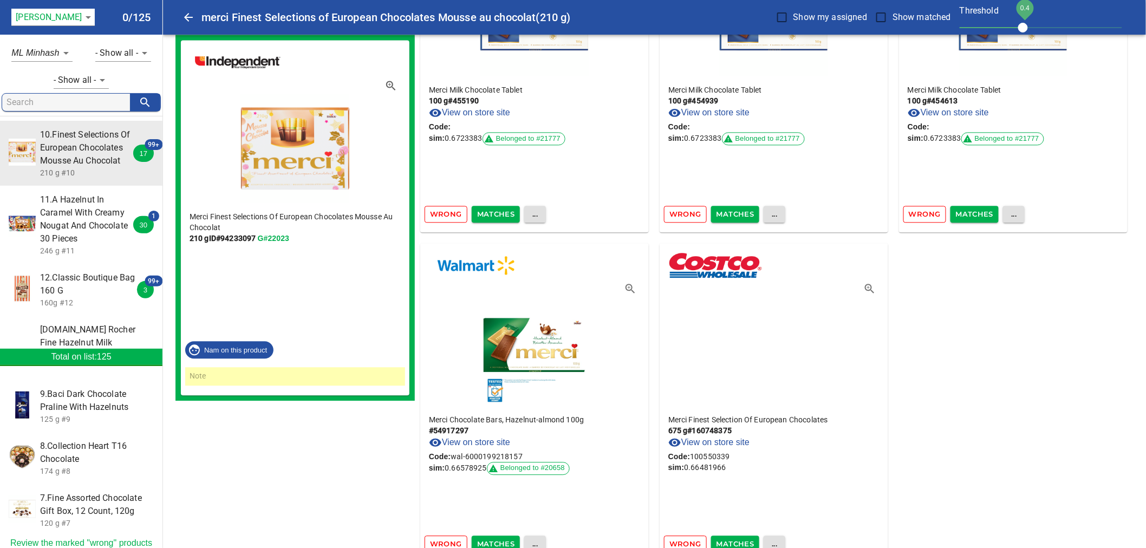
scroll to position [13060, 0]
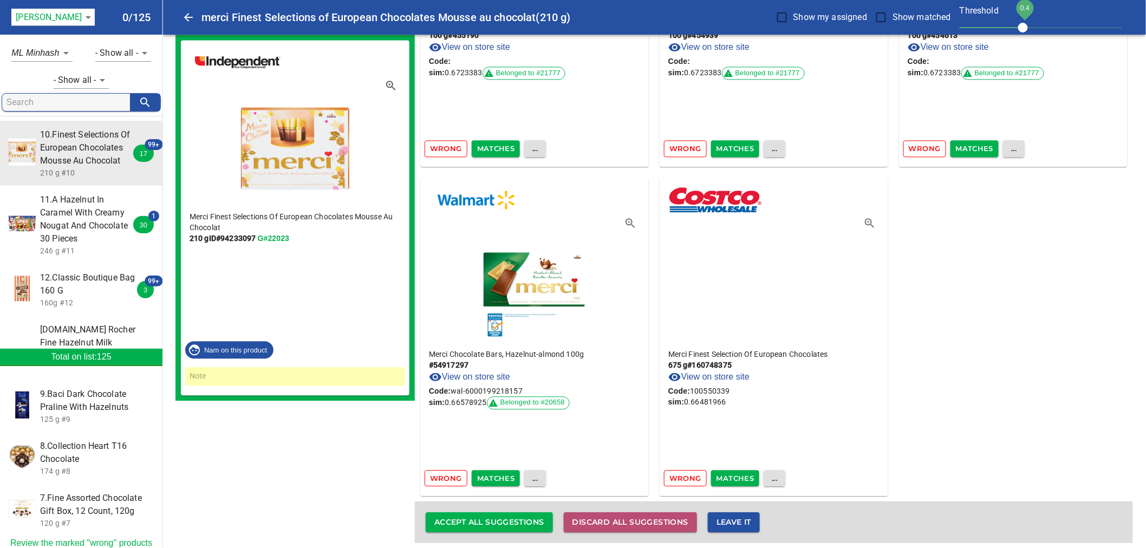
click at [637, 515] on span "Discard all suggestions" at bounding box center [630, 522] width 116 height 14
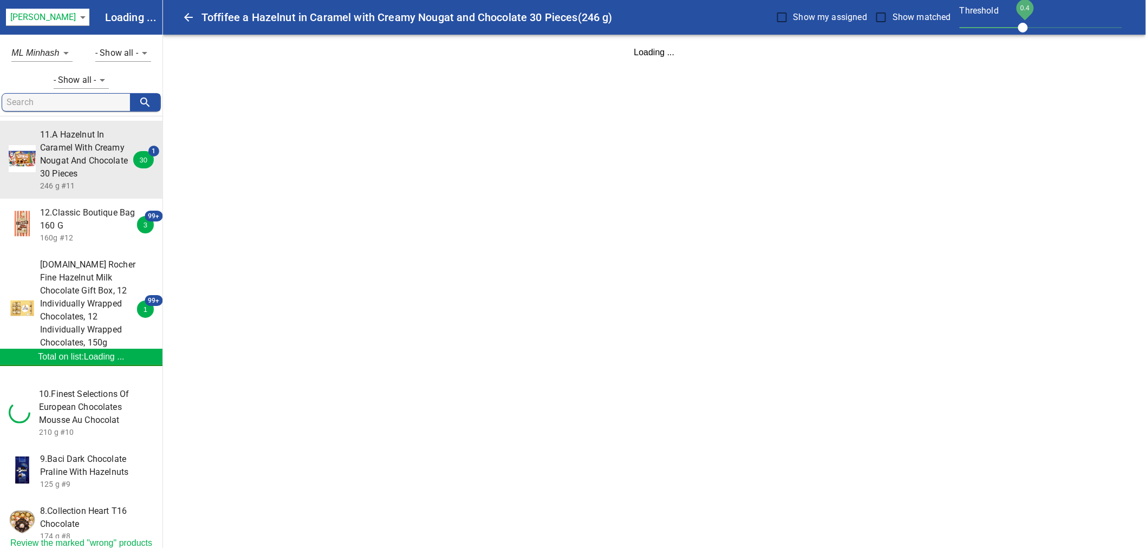
scroll to position [0, 0]
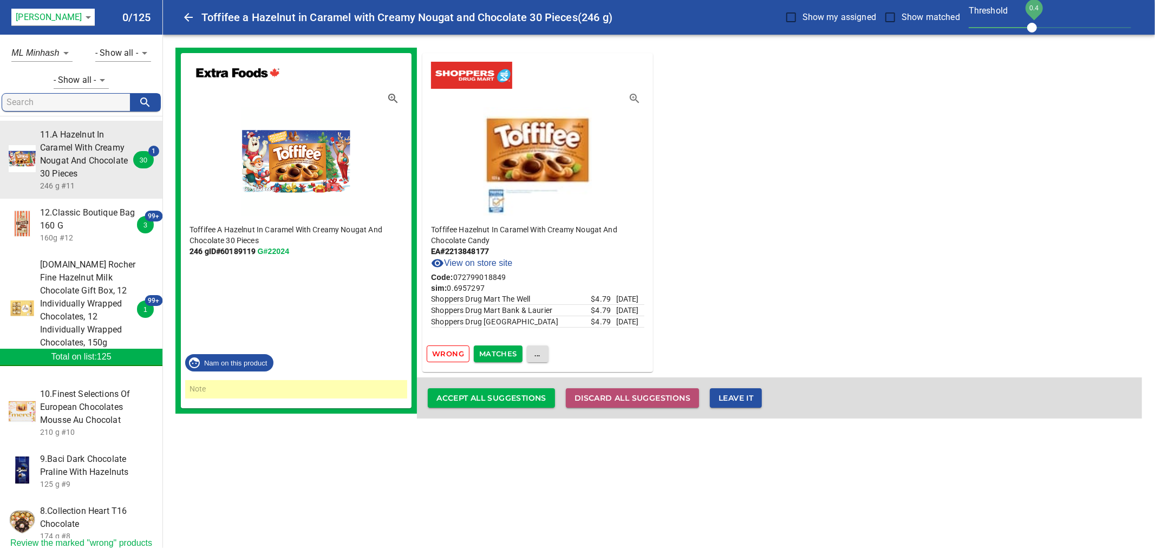
click at [646, 396] on span "Discard all suggestions" at bounding box center [632, 398] width 116 height 14
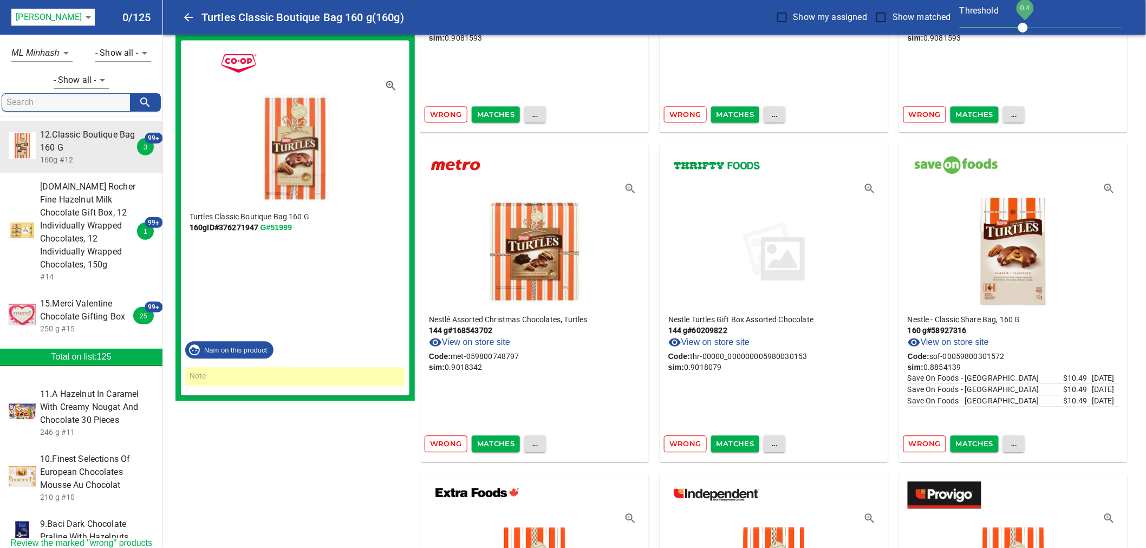
scroll to position [902, 0]
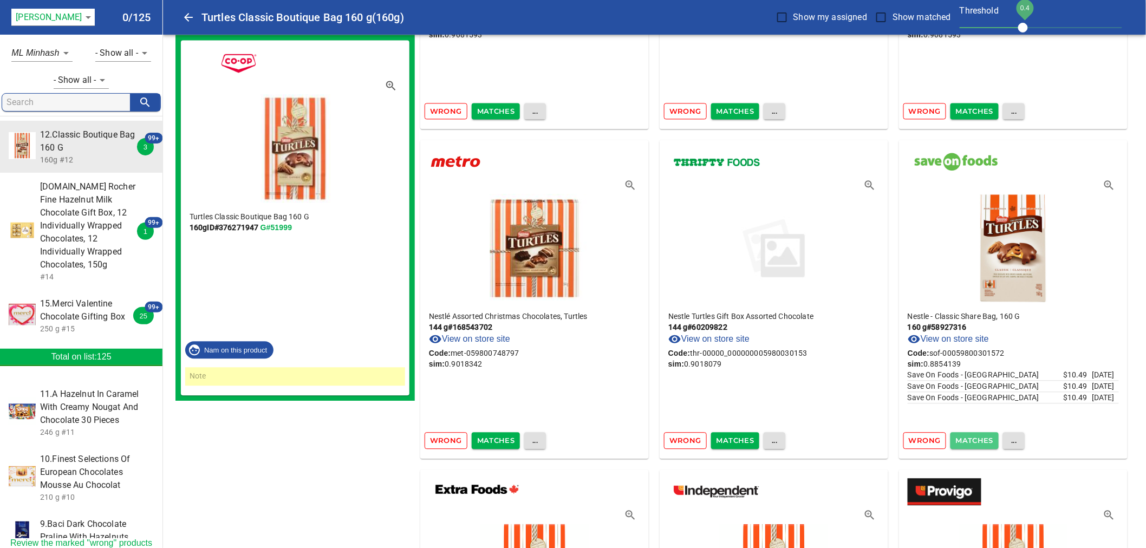
click at [965, 441] on span "Matches" at bounding box center [975, 440] width 38 height 12
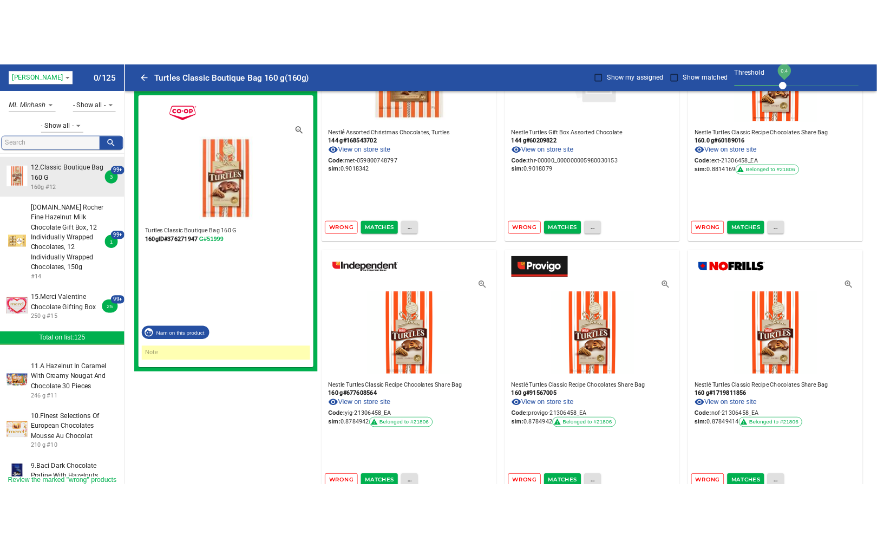
scroll to position [1203, 0]
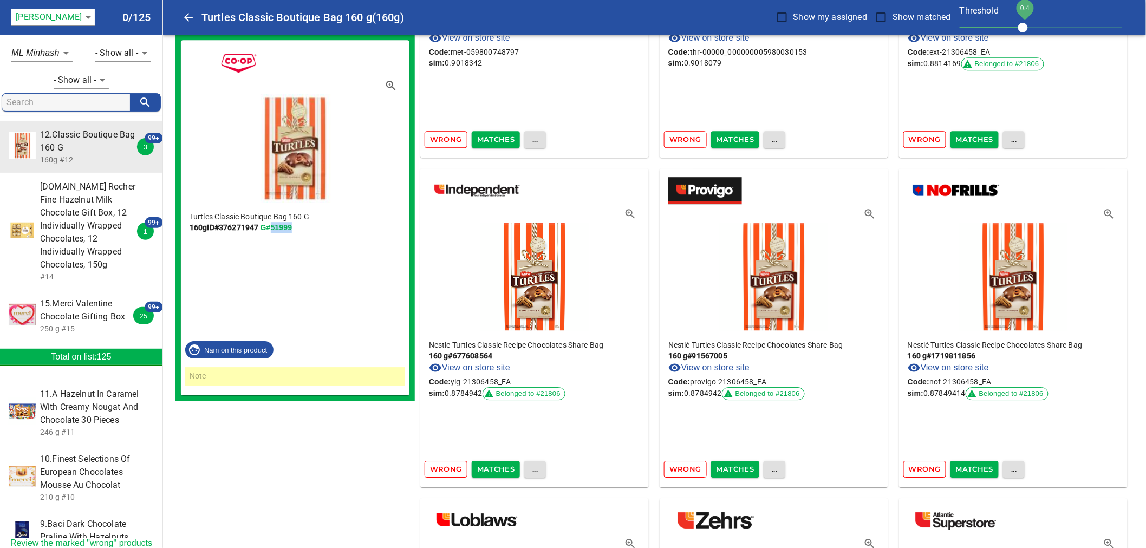
drag, startPoint x: 299, startPoint y: 228, endPoint x: 271, endPoint y: 226, distance: 28.2
click at [271, 226] on p "160g ID# 376271947 G#51999" at bounding box center [294, 227] width 211 height 11
copy link "51999"
click at [496, 467] on span "Matches" at bounding box center [496, 469] width 38 height 12
click at [501, 468] on span "Matches" at bounding box center [496, 469] width 38 height 12
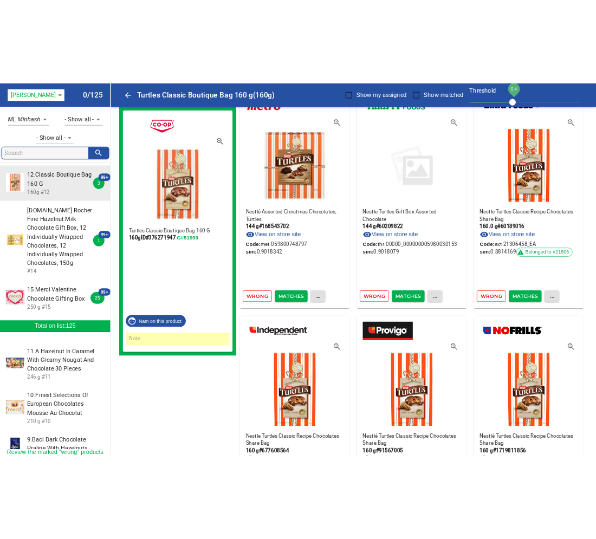
scroll to position [1022, 0]
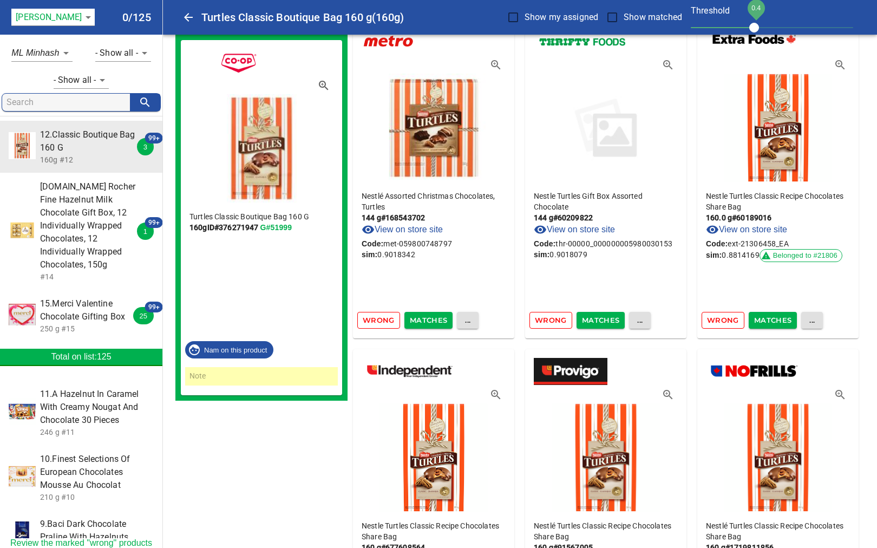
click at [767, 316] on span "Matches" at bounding box center [773, 320] width 38 height 12
